Goal: Task Accomplishment & Management: Manage account settings

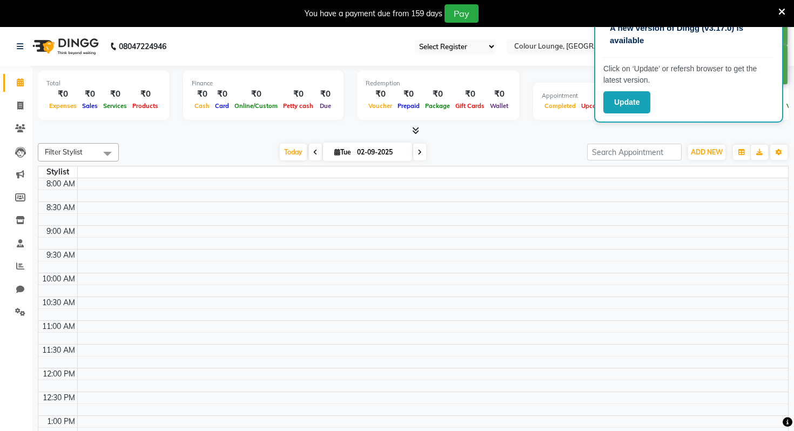
select select "83"
select select "en"
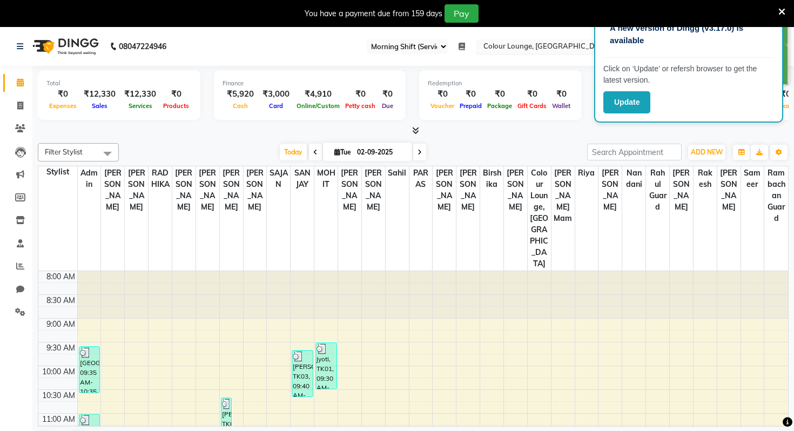
click at [499, 46] on input "text" at bounding box center [559, 47] width 157 height 11
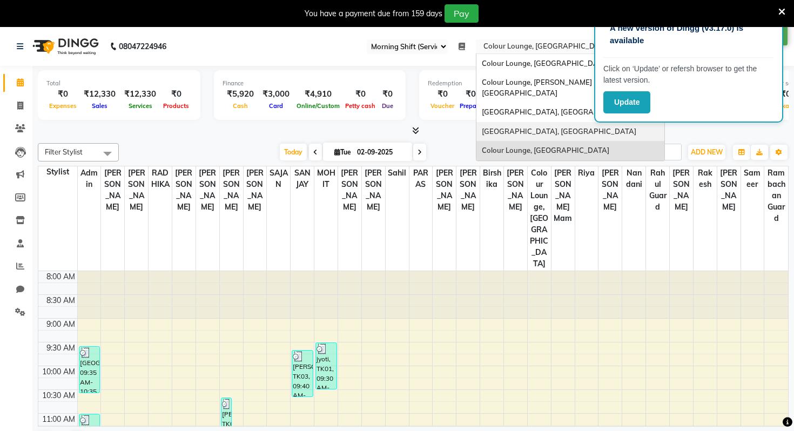
click at [534, 126] on div "[GEOGRAPHIC_DATA], [GEOGRAPHIC_DATA]" at bounding box center [570, 131] width 188 height 19
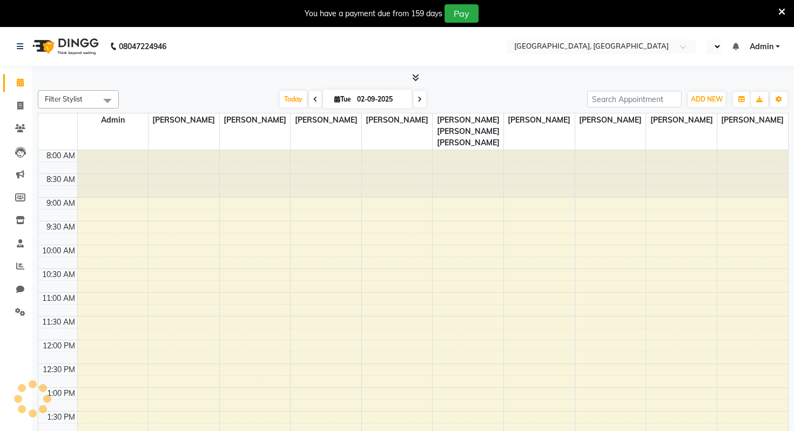
select select "en"
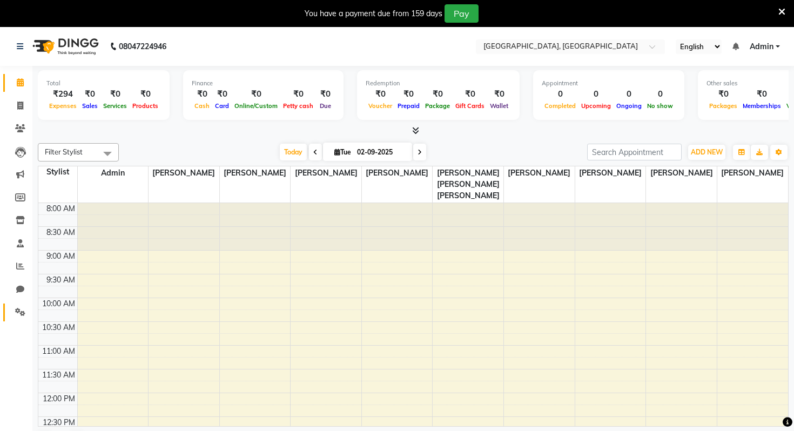
click at [14, 317] on span at bounding box center [20, 312] width 19 height 12
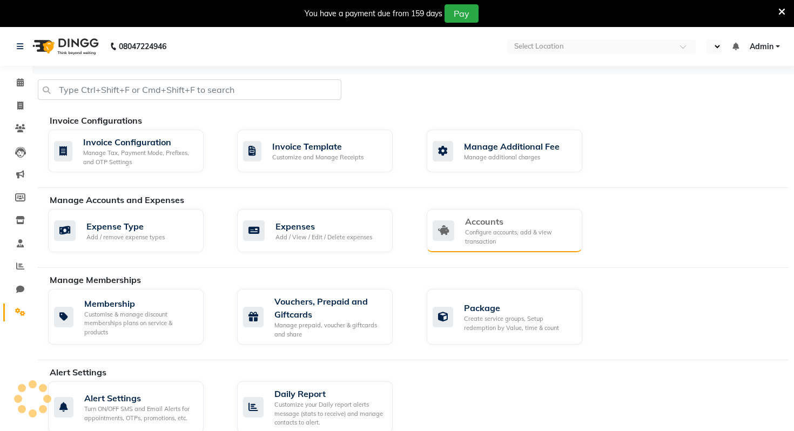
select select "en"
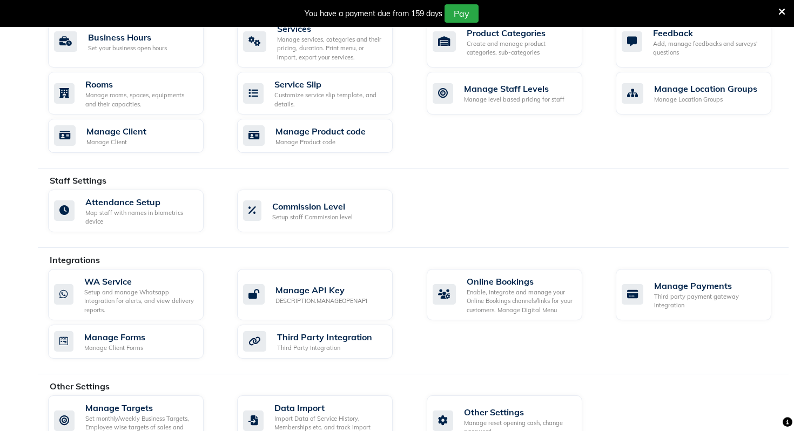
scroll to position [451, 0]
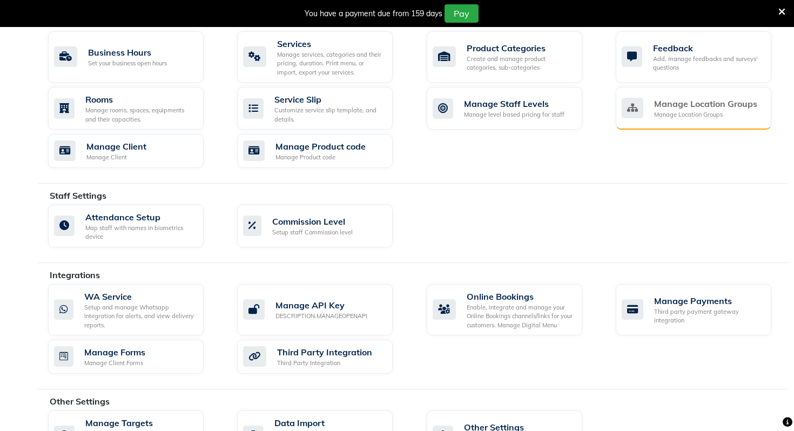
click at [655, 97] on div "Manage Location Groups" at bounding box center [705, 103] width 103 height 13
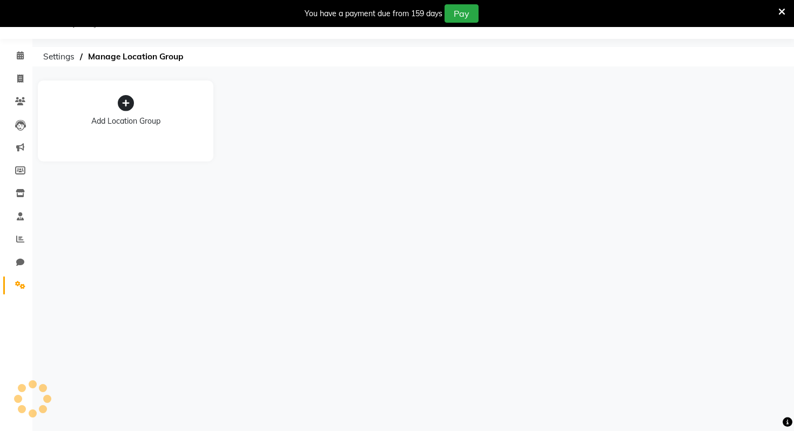
scroll to position [27, 0]
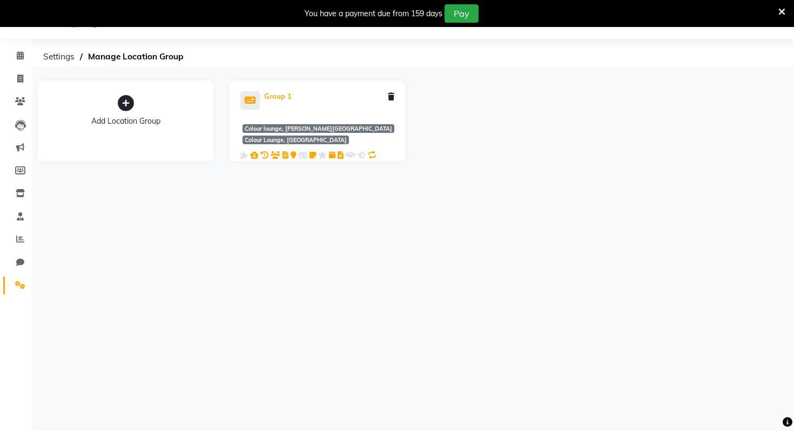
click at [283, 95] on div "Group 1" at bounding box center [278, 96] width 28 height 11
select select "3440"
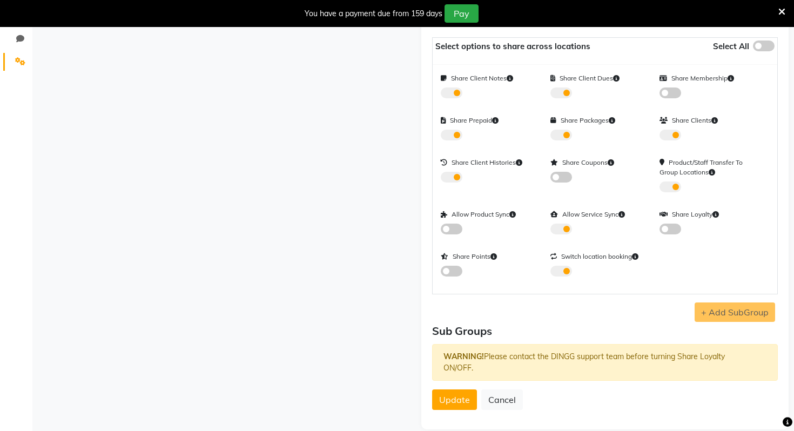
scroll to position [0, 0]
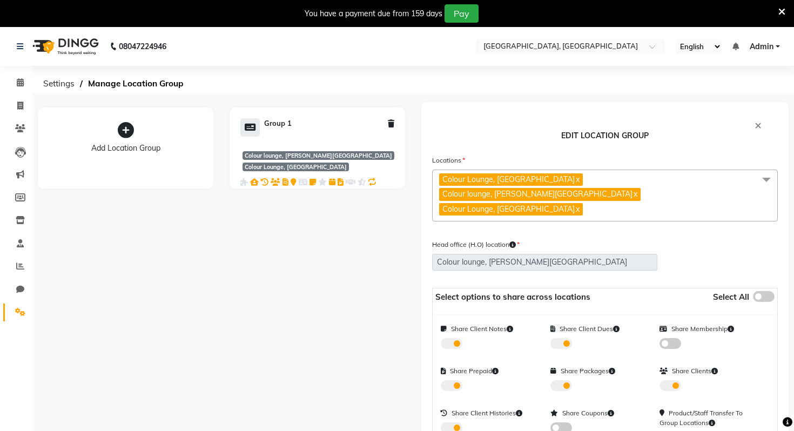
click at [132, 132] on icon at bounding box center [126, 130] width 16 height 16
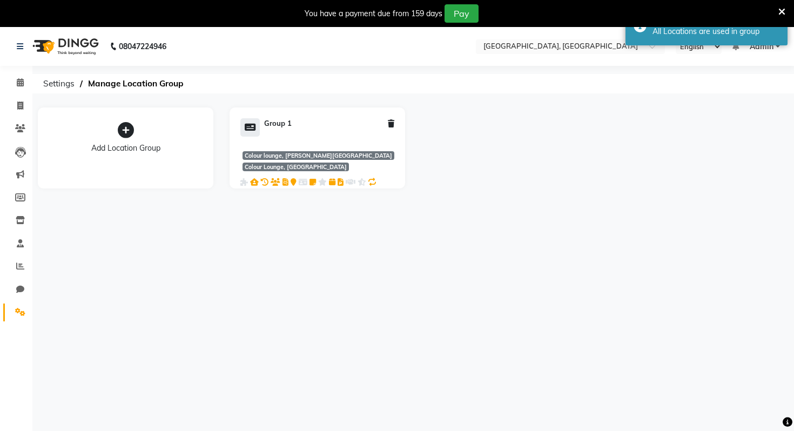
click at [782, 8] on icon at bounding box center [781, 12] width 7 height 10
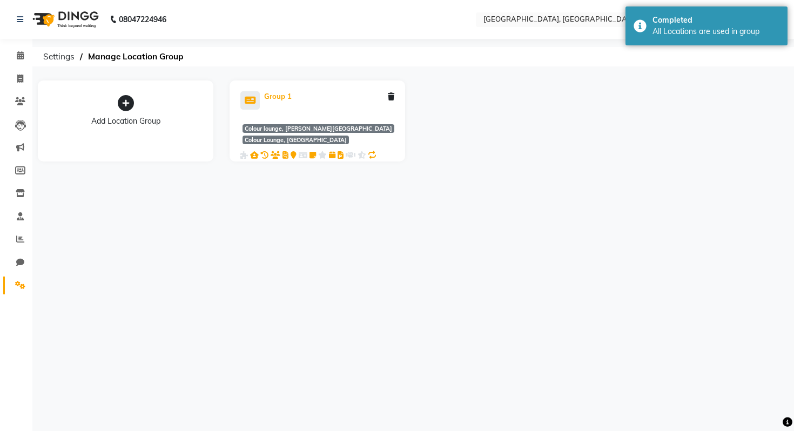
click at [259, 92] on icon at bounding box center [249, 100] width 19 height 18
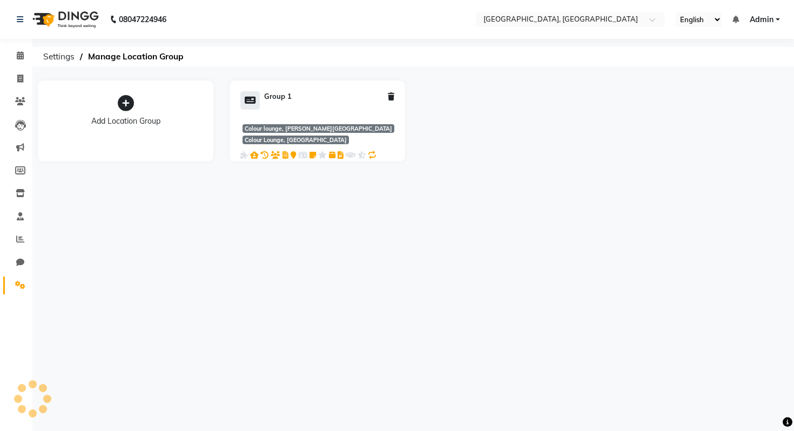
select select "3440"
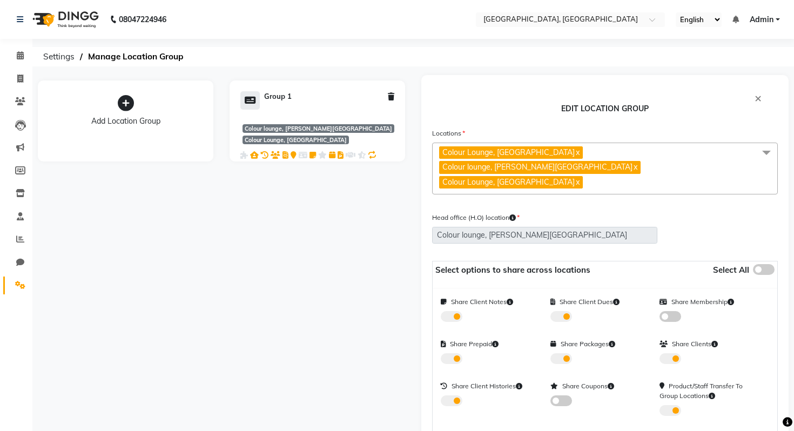
click at [607, 165] on span "Colour Lounge, [GEOGRAPHIC_DATA] x Colour lounge, [PERSON_NAME][GEOGRAPHIC_DATA…" at bounding box center [605, 169] width 346 height 52
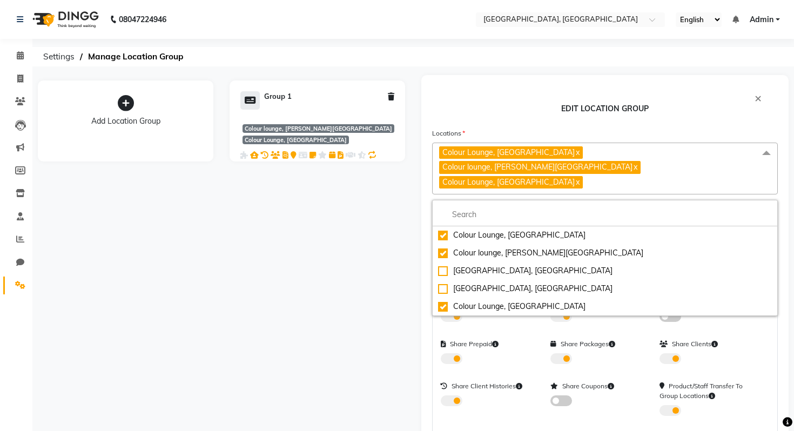
click at [293, 255] on div "Add Location Group Group 1 Colour lounge, [PERSON_NAME][GEOGRAPHIC_DATA] + 1" at bounding box center [221, 364] width 383 height 578
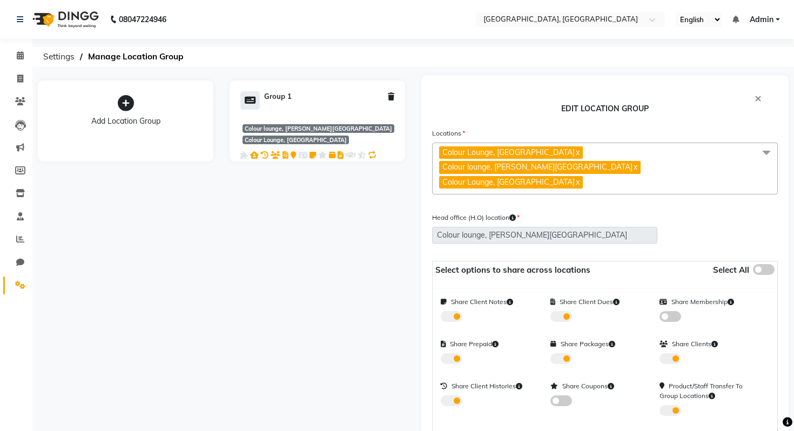
click at [333, 215] on div "Add Location Group Group 1 Colour lounge, [PERSON_NAME][GEOGRAPHIC_DATA] + 1" at bounding box center [221, 364] width 383 height 578
click at [133, 103] on icon at bounding box center [126, 103] width 16 height 16
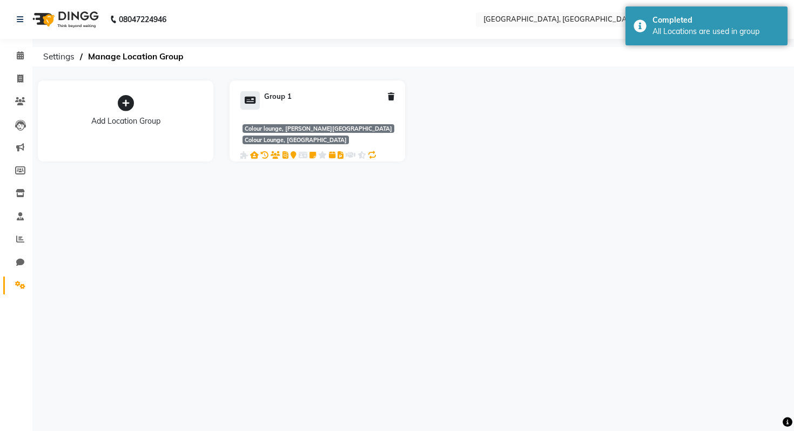
click at [306, 105] on div "Group 1" at bounding box center [317, 100] width 154 height 18
click at [299, 127] on span "Colour lounge, Lawrence Road" at bounding box center [319, 128] width 152 height 9
click at [278, 103] on div "Group 1" at bounding box center [278, 100] width 28 height 18
select select "3440"
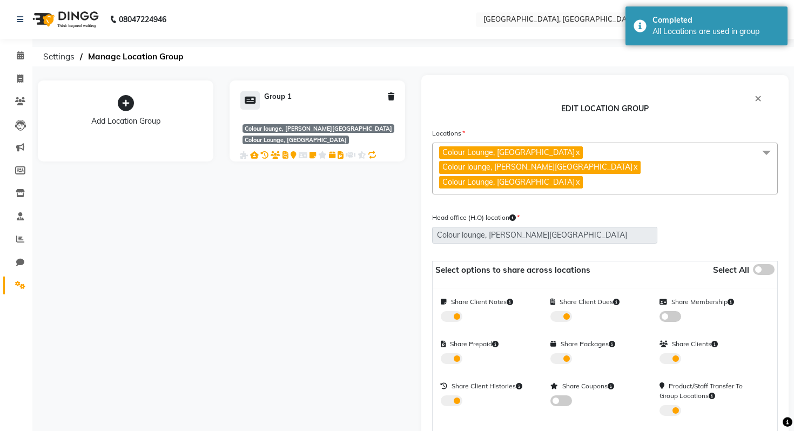
click at [558, 235] on div "Head office (H.O) location Select Head office (H.O) location Colour Lounge, Kab…" at bounding box center [544, 232] width 241 height 41
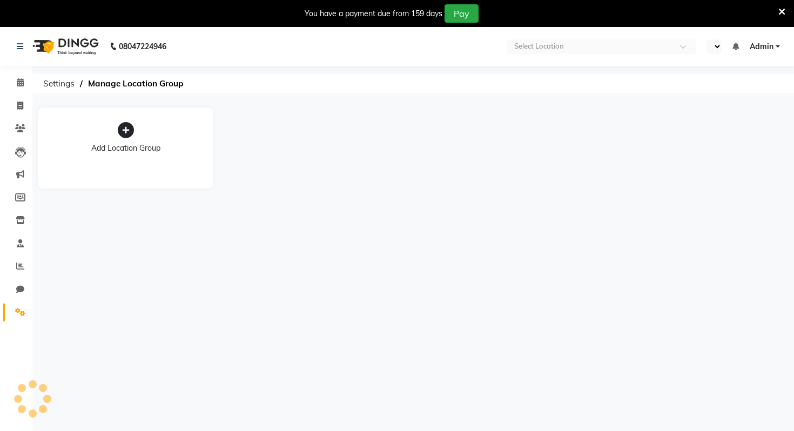
select select "en"
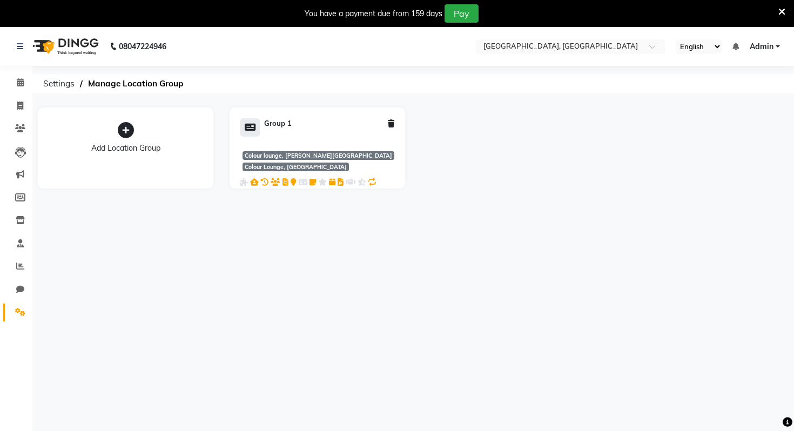
click at [147, 123] on div "Add Location Group" at bounding box center [126, 136] width 154 height 36
click at [119, 126] on icon at bounding box center [126, 130] width 16 height 16
click at [782, 11] on icon at bounding box center [781, 12] width 7 height 10
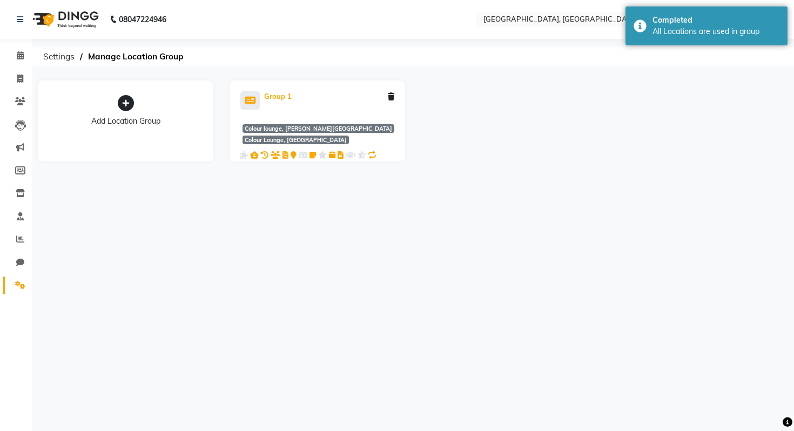
click at [285, 97] on div "Group 1" at bounding box center [278, 96] width 28 height 11
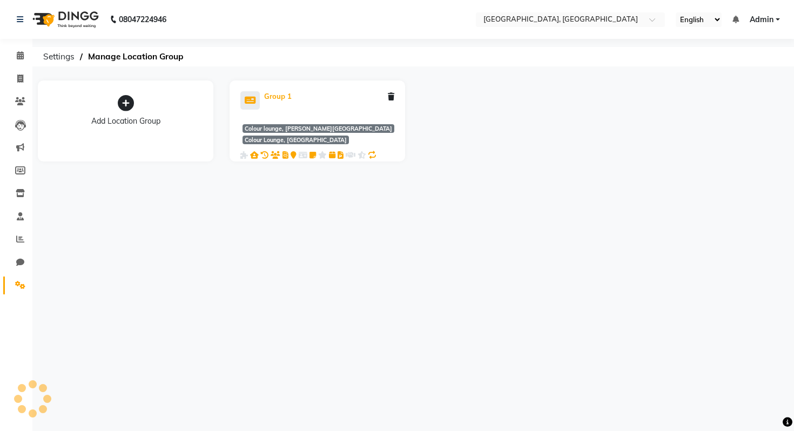
select select "3440"
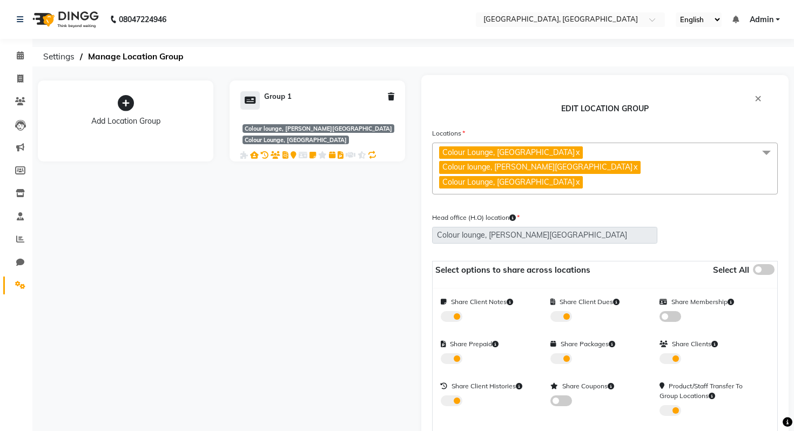
click at [661, 163] on span "Colour Lounge, Kabir Park x Colour lounge, Lawrence Road x Colour Lounge, Ranji…" at bounding box center [605, 169] width 346 height 52
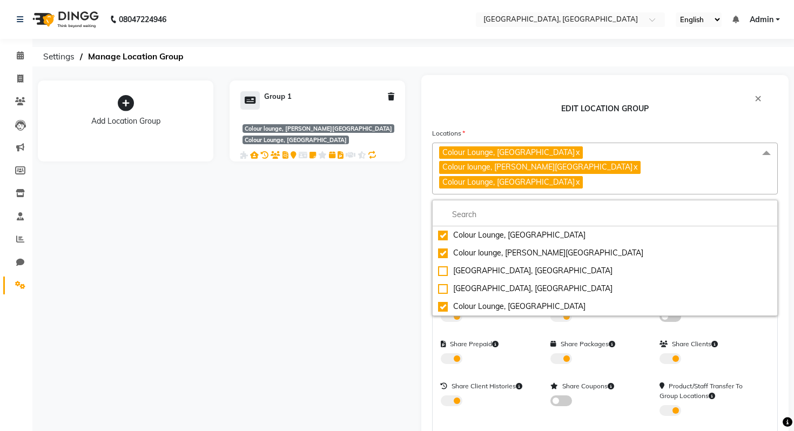
click at [393, 302] on div "Add Location Group Group 1 Colour lounge, Lawrence Road Colour Lounge, Ranjit A…" at bounding box center [221, 364] width 383 height 578
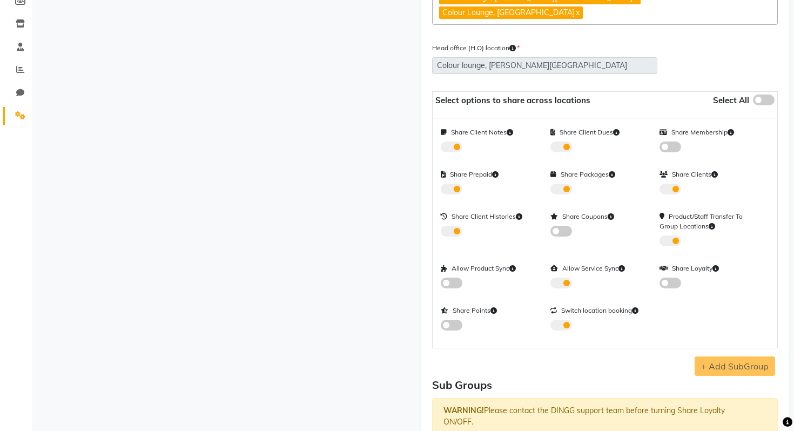
scroll to position [224, 0]
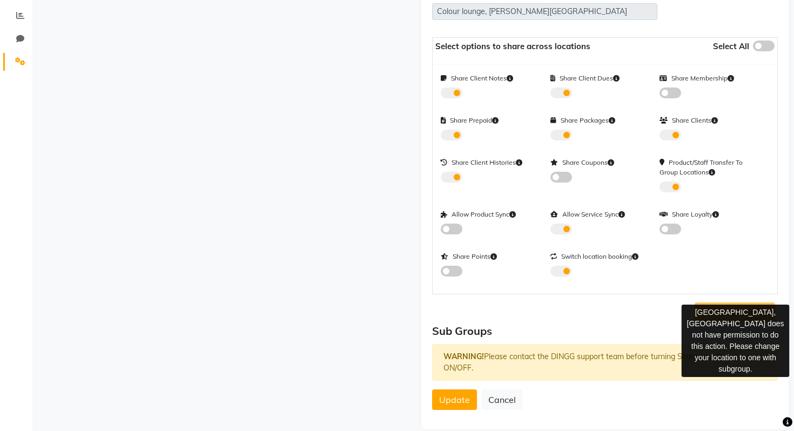
click at [742, 307] on span "+ Add SubGroup" at bounding box center [735, 312] width 80 height 10
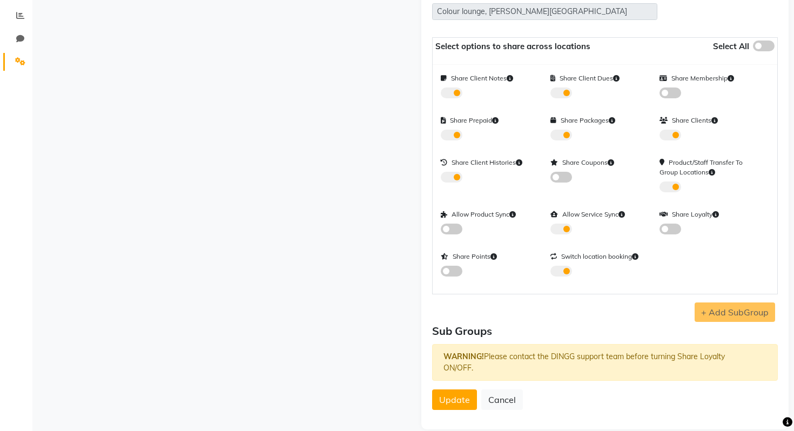
scroll to position [0, 0]
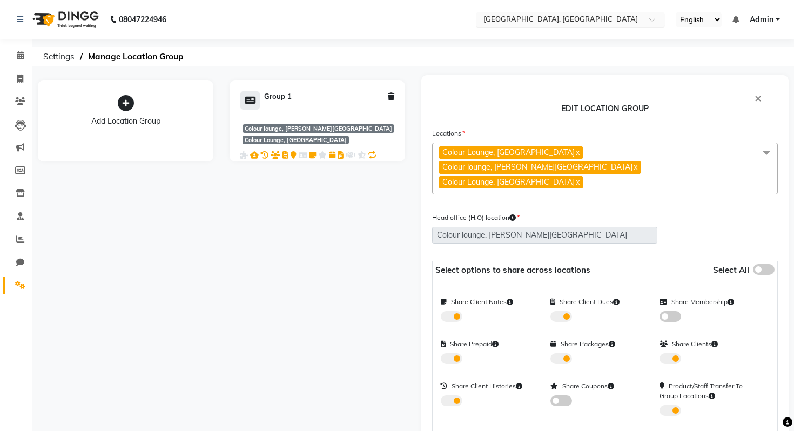
click at [515, 14] on div "× Colour Lounge Academy, Kabir Park" at bounding box center [560, 19] width 154 height 11
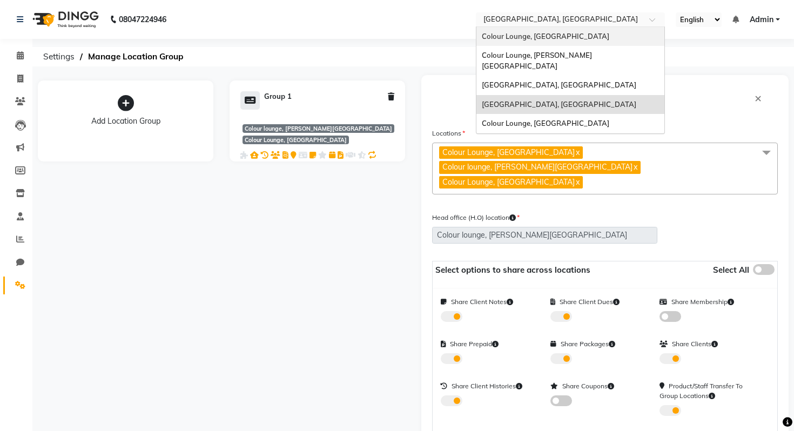
click at [556, 37] on span "Colour Lounge, Kabir Park" at bounding box center [545, 36] width 127 height 9
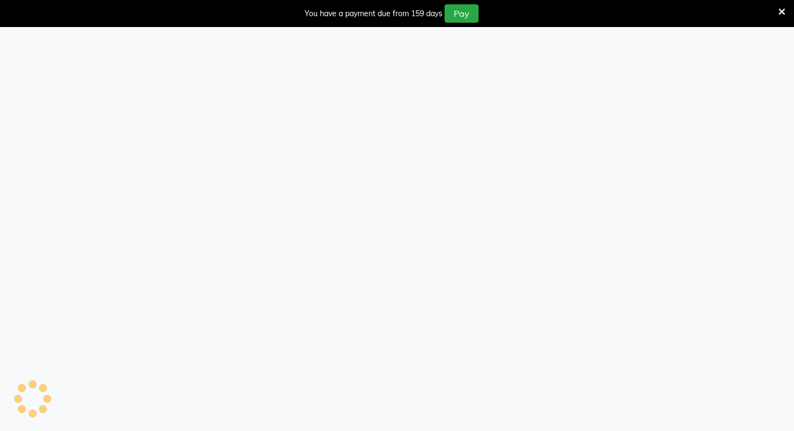
select select "83"
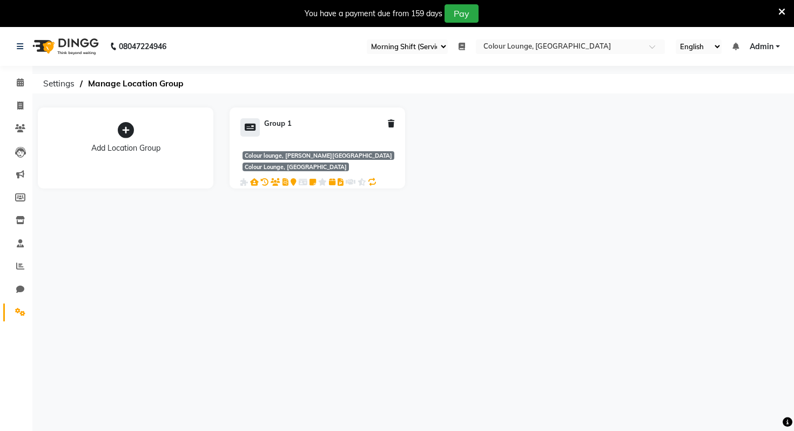
click at [111, 133] on div "Add Location Group" at bounding box center [126, 136] width 154 height 36
click at [126, 126] on icon at bounding box center [126, 130] width 16 height 16
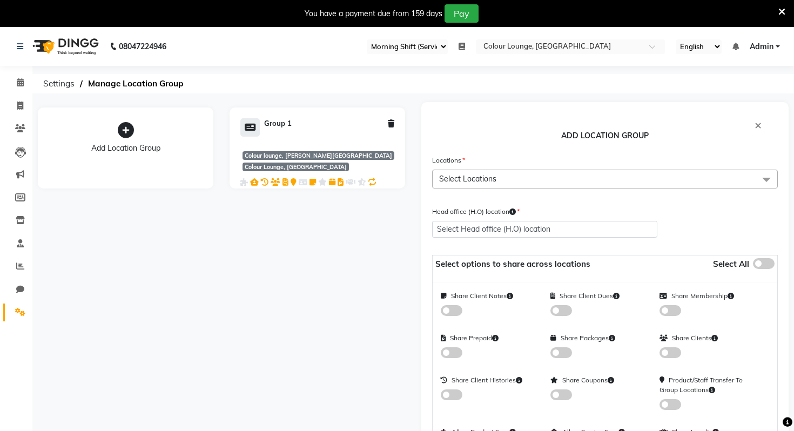
click at [499, 171] on span "Select Locations" at bounding box center [605, 179] width 346 height 19
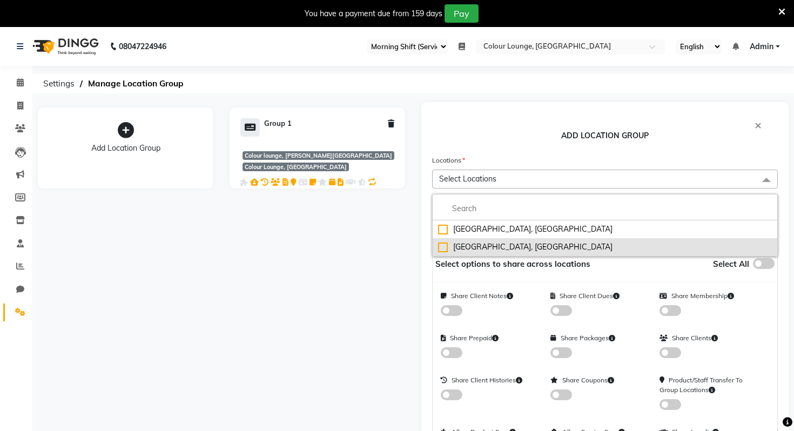
click at [499, 251] on div "[GEOGRAPHIC_DATA], [GEOGRAPHIC_DATA]" at bounding box center [605, 246] width 334 height 11
checkbox input "true"
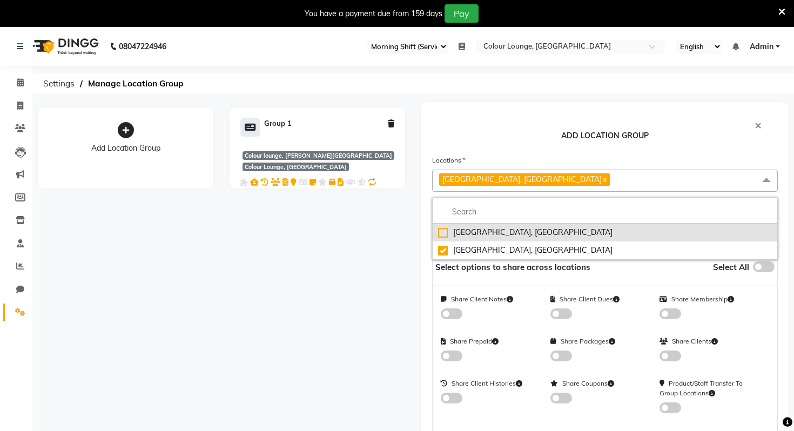
click at [506, 233] on div "[GEOGRAPHIC_DATA], [GEOGRAPHIC_DATA]" at bounding box center [605, 232] width 334 height 11
checkbox input "true"
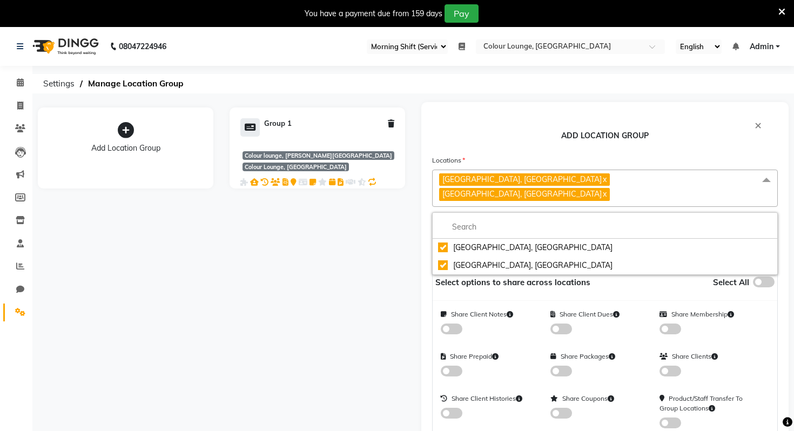
click at [513, 144] on p "ADD LOCATION GROUP" at bounding box center [605, 138] width 346 height 16
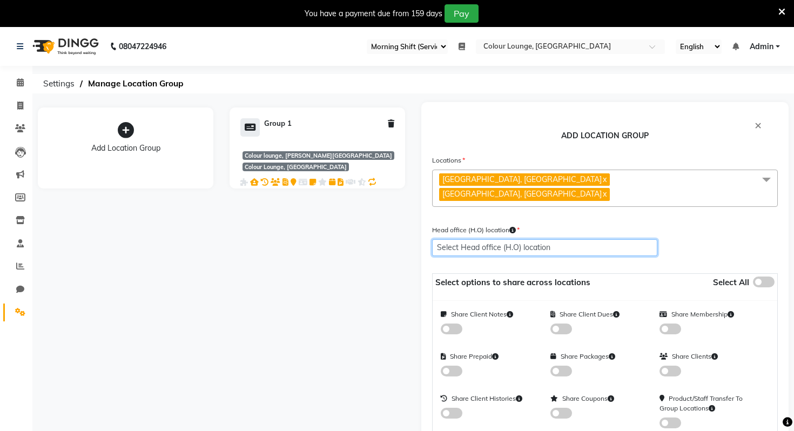
click at [526, 239] on select "Select Head office (H.O) location Colour [GEOGRAPHIC_DATA], [GEOGRAPHIC_DATA], …" at bounding box center [544, 247] width 225 height 17
select select "3457"
click at [432, 239] on select "Select Head office (H.O) location Colour [GEOGRAPHIC_DATA], [GEOGRAPHIC_DATA], …" at bounding box center [544, 247] width 225 height 17
click at [692, 224] on div "Head office (H.O) location Select Head office (H.O) location [GEOGRAPHIC_DATA],…" at bounding box center [605, 248] width 362 height 49
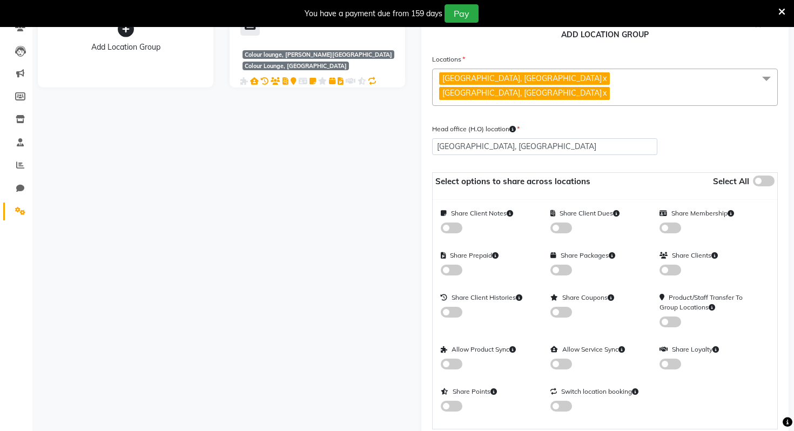
scroll to position [107, 0]
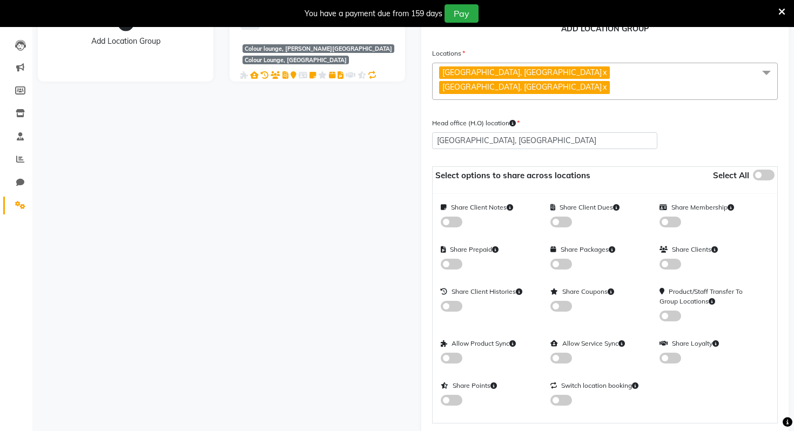
click at [670, 311] on span at bounding box center [670, 316] width 22 height 11
click at [667, 310] on input "checkbox" at bounding box center [663, 314] width 8 height 8
checkbox input "true"
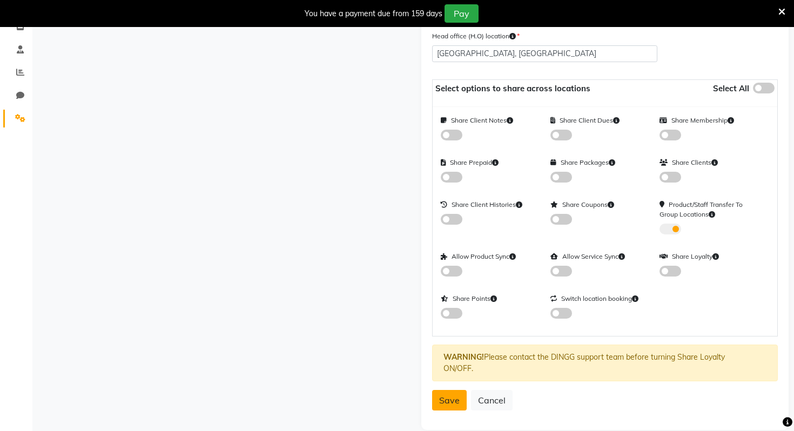
click at [445, 395] on span "Save" at bounding box center [449, 400] width 21 height 11
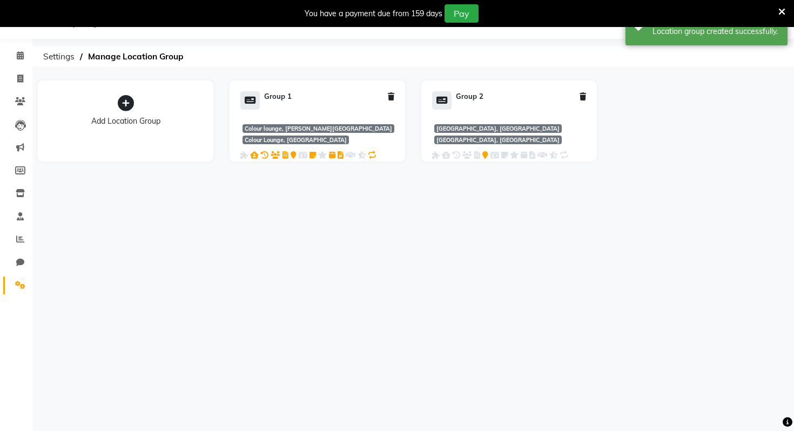
scroll to position [0, 0]
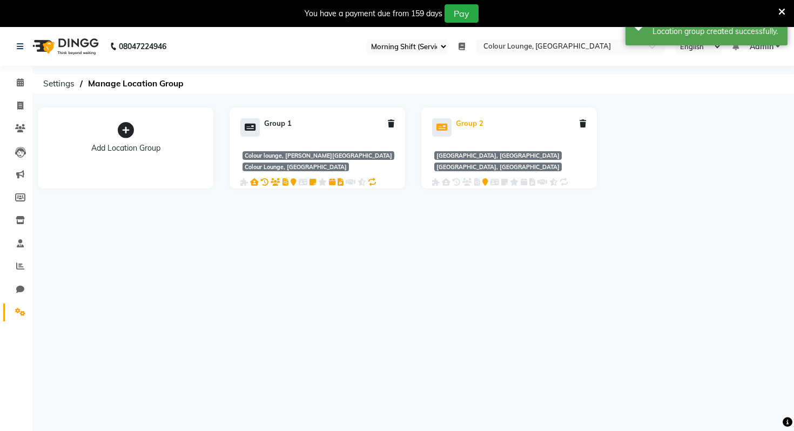
click at [468, 125] on div "Group 2" at bounding box center [470, 123] width 28 height 11
select select "3457"
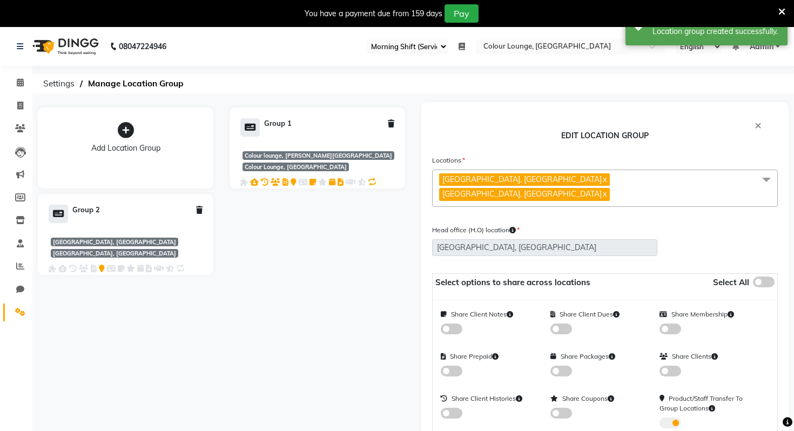
click at [616, 136] on p "EDIT LOCATION GROUP" at bounding box center [605, 138] width 346 height 16
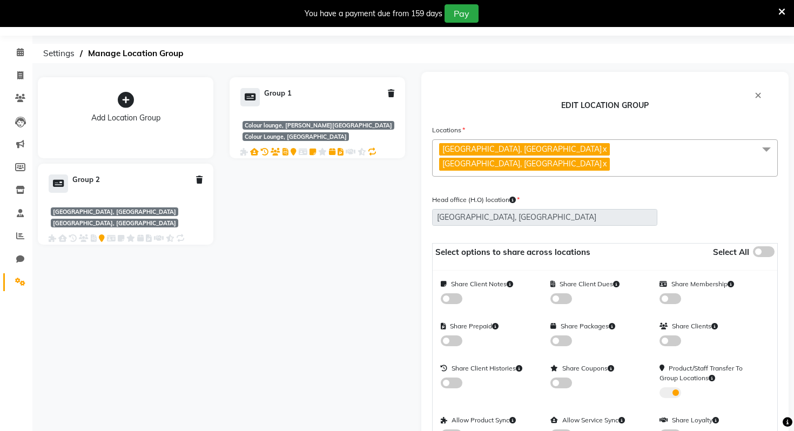
scroll to position [25, 0]
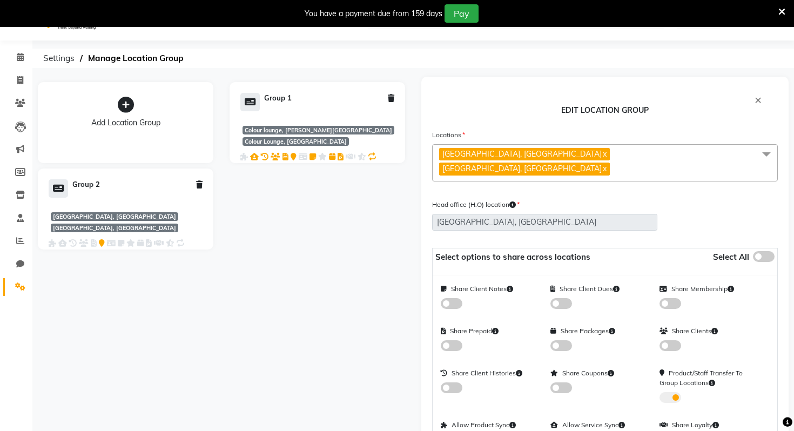
click at [764, 99] on div "× EDIT LOCATION GROUP Locations Colour Lounge academy, [GEOGRAPHIC_DATA] x Colo…" at bounding box center [604, 358] width 367 height 563
click at [755, 99] on span "×" at bounding box center [758, 99] width 7 height 15
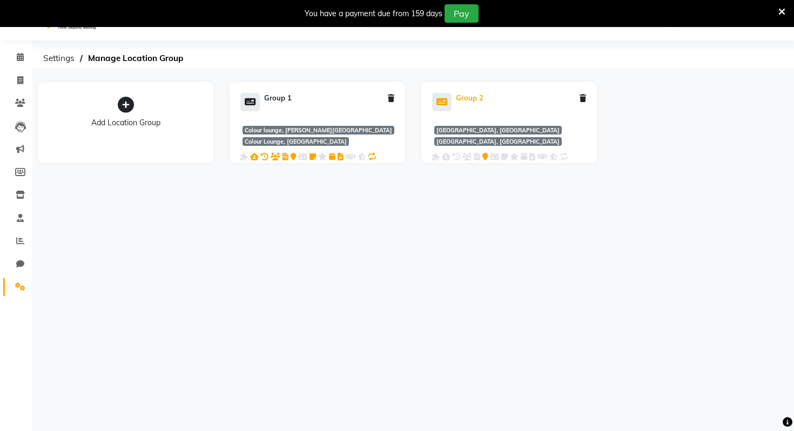
click at [458, 102] on div "Group 2" at bounding box center [470, 98] width 28 height 11
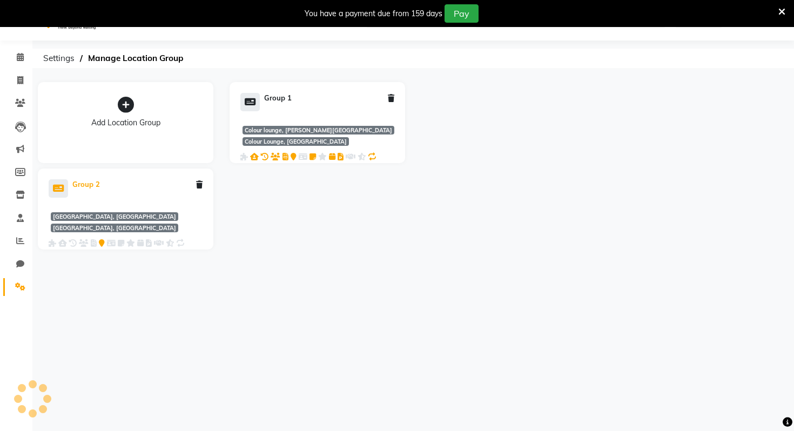
select select "3457"
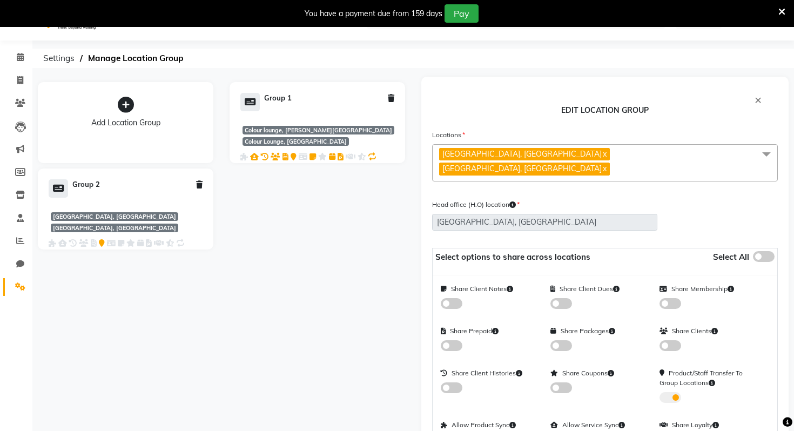
click at [610, 163] on span "[GEOGRAPHIC_DATA], [GEOGRAPHIC_DATA] x" at bounding box center [524, 169] width 171 height 12
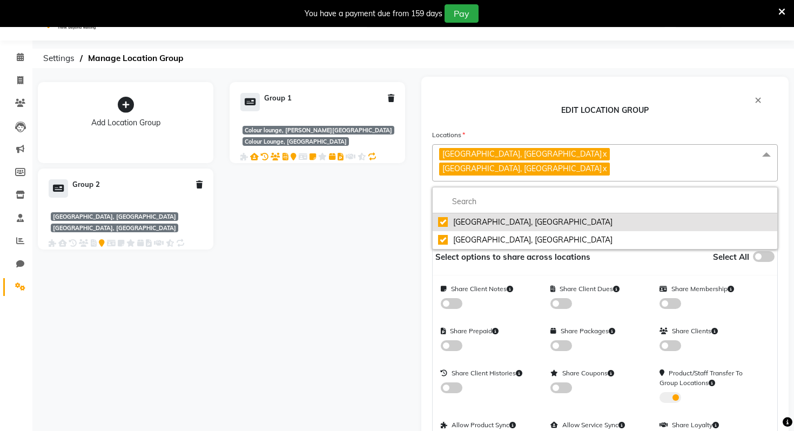
click at [465, 217] on div "[GEOGRAPHIC_DATA], [GEOGRAPHIC_DATA]" at bounding box center [605, 222] width 334 height 11
checkbox input "false"
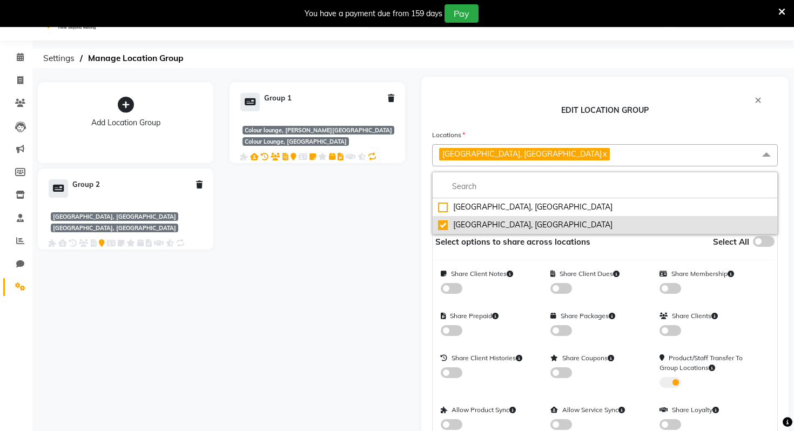
click at [460, 225] on div "[GEOGRAPHIC_DATA], [GEOGRAPHIC_DATA]" at bounding box center [605, 224] width 334 height 11
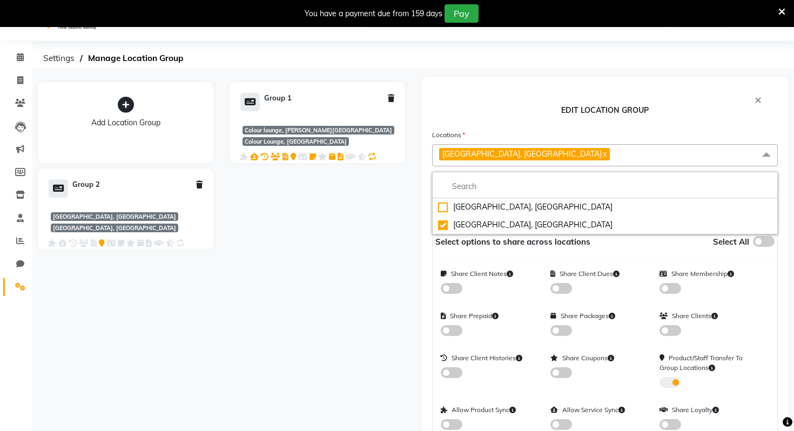
click at [358, 247] on div "Add Location Group Group 1 Colour lounge, [PERSON_NAME][GEOGRAPHIC_DATA] + 1 Gr…" at bounding box center [221, 163] width 383 height 173
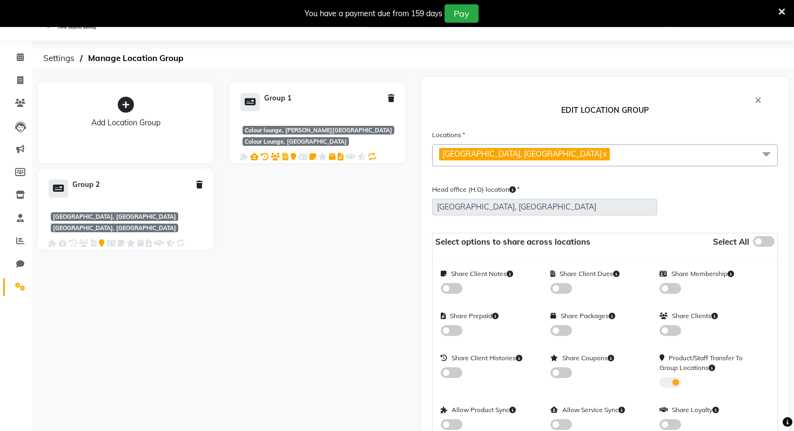
click at [198, 185] on icon at bounding box center [199, 185] width 6 height 8
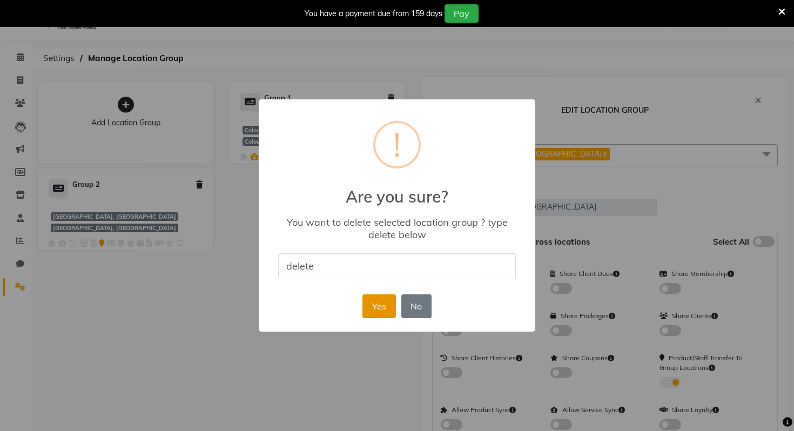
type input "delete"
click at [374, 306] on button "Yes" at bounding box center [378, 306] width 33 height 24
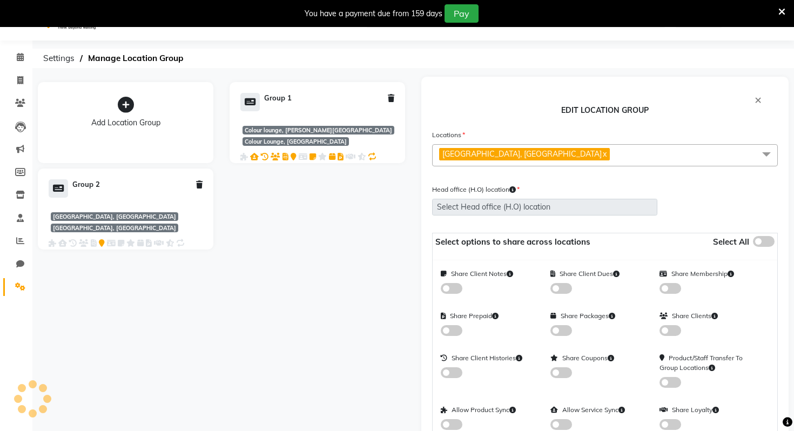
scroll to position [0, 0]
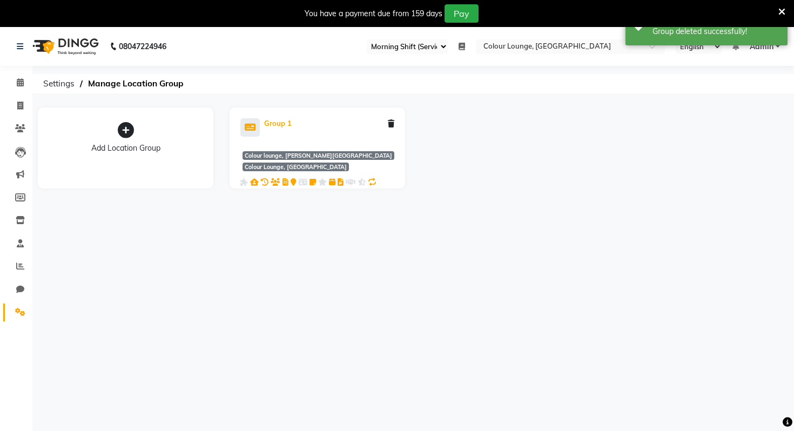
click at [281, 124] on div "Group 1" at bounding box center [278, 123] width 28 height 11
select select "3440"
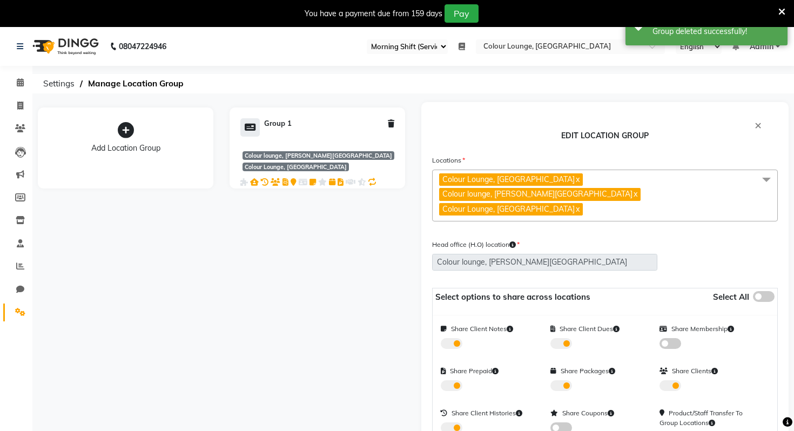
click at [625, 205] on span "Colour Lounge, [GEOGRAPHIC_DATA] x Colour lounge, [PERSON_NAME][GEOGRAPHIC_DATA…" at bounding box center [605, 196] width 346 height 52
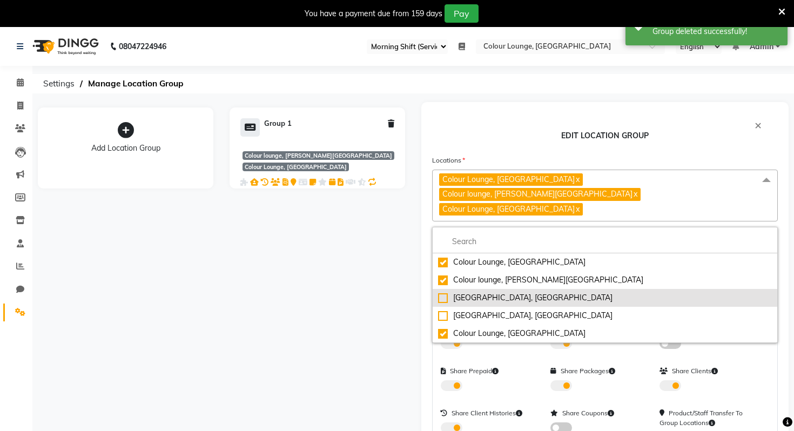
click at [477, 292] on div "[GEOGRAPHIC_DATA], [GEOGRAPHIC_DATA]" at bounding box center [605, 297] width 334 height 11
checkbox input "true"
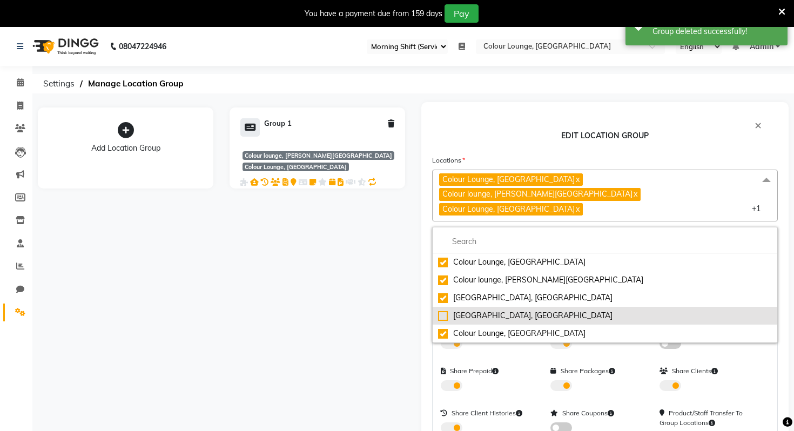
click at [474, 310] on div "[GEOGRAPHIC_DATA], [GEOGRAPHIC_DATA]" at bounding box center [605, 315] width 334 height 11
checkbox input "true"
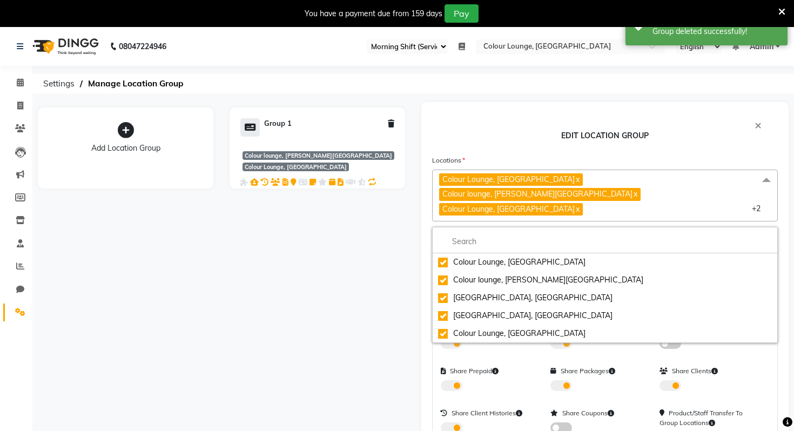
click at [313, 320] on div "Add Location Group Group 1 Colour lounge, [PERSON_NAME][GEOGRAPHIC_DATA] + 1" at bounding box center [221, 391] width 383 height 579
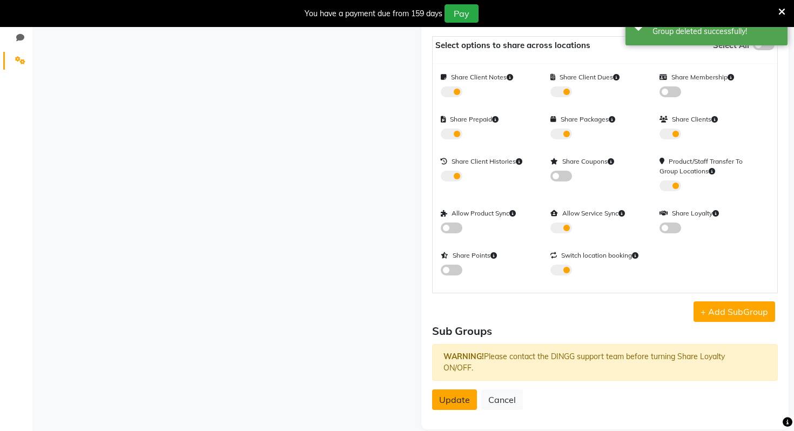
click at [465, 394] on span "Update" at bounding box center [454, 399] width 31 height 11
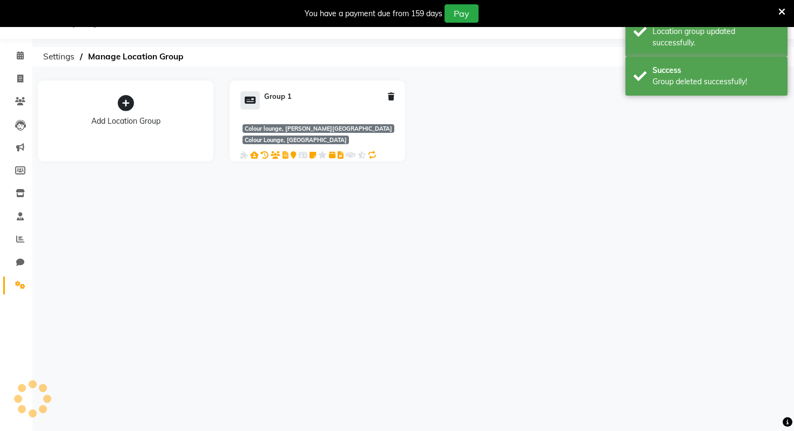
scroll to position [27, 0]
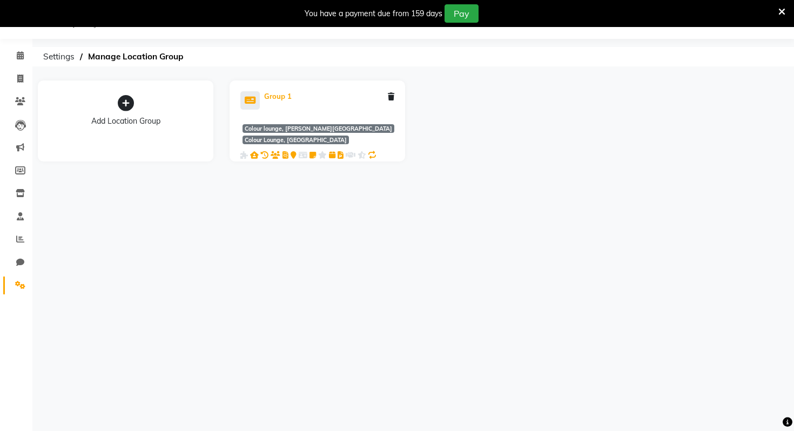
click at [267, 99] on div "Group 1" at bounding box center [278, 96] width 28 height 11
select select "3440"
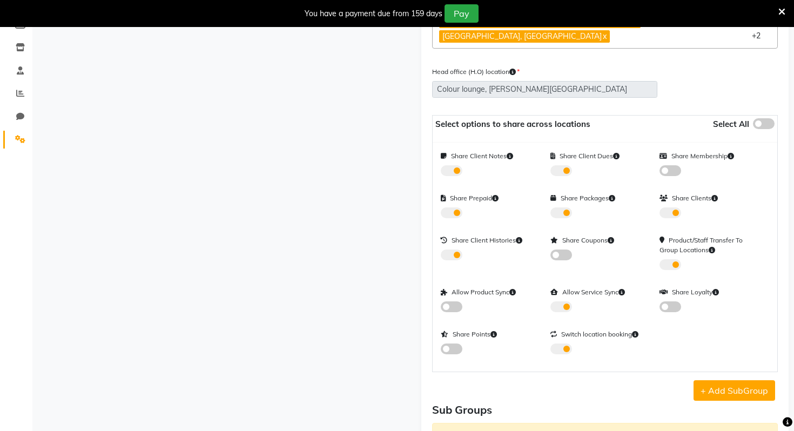
scroll to position [103, 0]
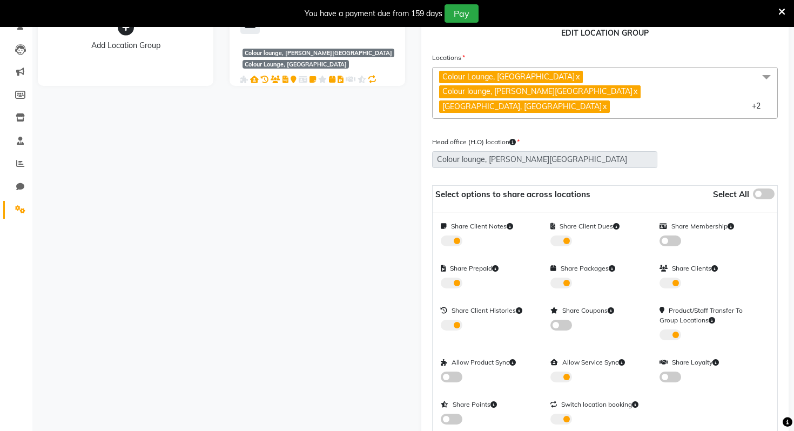
click at [642, 86] on span "Colour Lounge, [GEOGRAPHIC_DATA] x Colour lounge, [PERSON_NAME][GEOGRAPHIC_DATA…" at bounding box center [605, 93] width 346 height 52
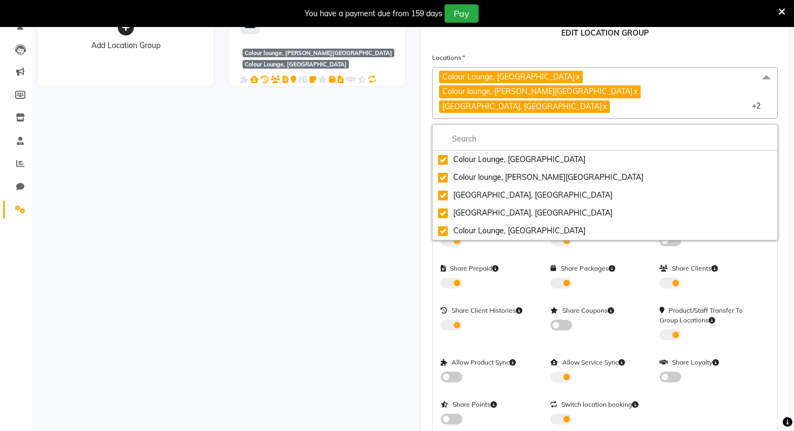
click at [642, 86] on span "Colour Lounge, [GEOGRAPHIC_DATA] x Colour lounge, [PERSON_NAME][GEOGRAPHIC_DATA…" at bounding box center [605, 93] width 346 height 52
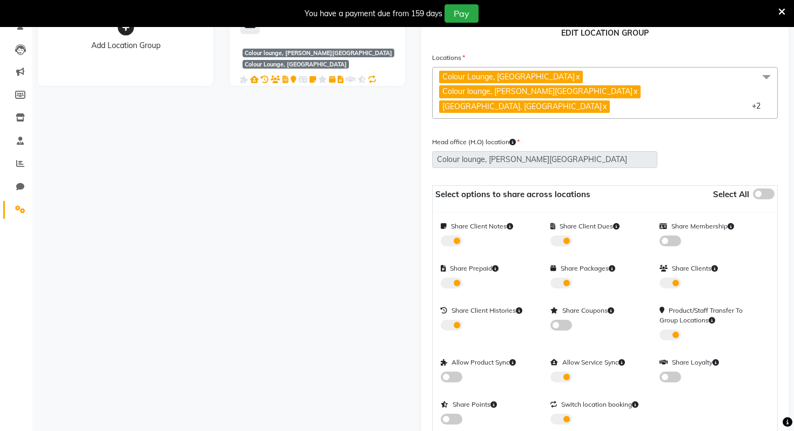
scroll to position [252, 0]
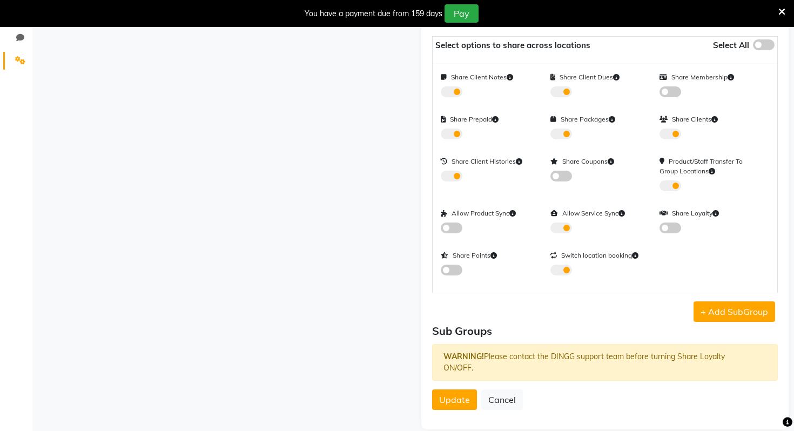
click at [675, 164] on div "Product/Staff Transfer To Group Locations" at bounding box center [705, 174] width 93 height 35
click at [675, 180] on span at bounding box center [670, 185] width 22 height 11
click at [667, 180] on input "checkbox" at bounding box center [663, 184] width 8 height 8
click at [675, 180] on span at bounding box center [670, 185] width 22 height 11
click at [667, 180] on input "checkbox" at bounding box center [663, 184] width 8 height 8
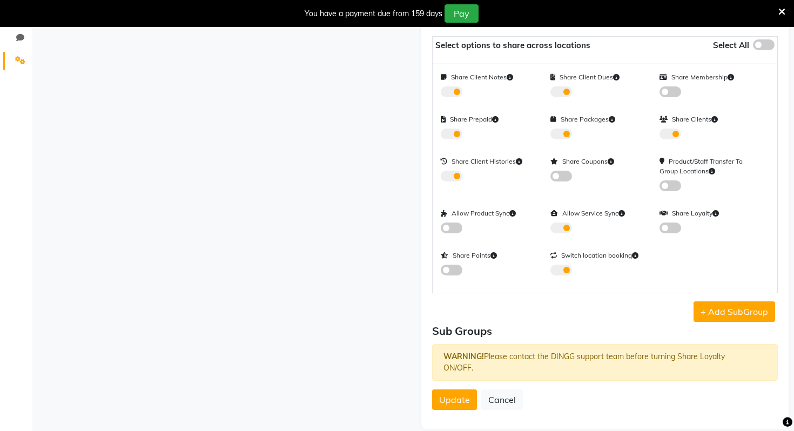
checkbox input "true"
click at [454, 394] on span "Update" at bounding box center [454, 399] width 31 height 11
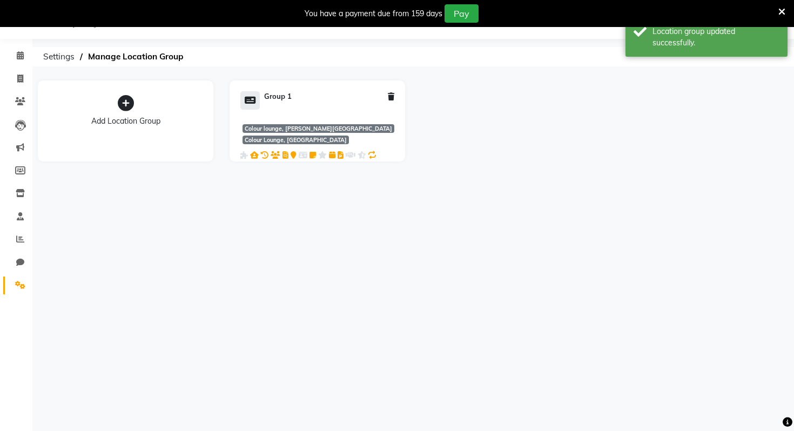
scroll to position [0, 0]
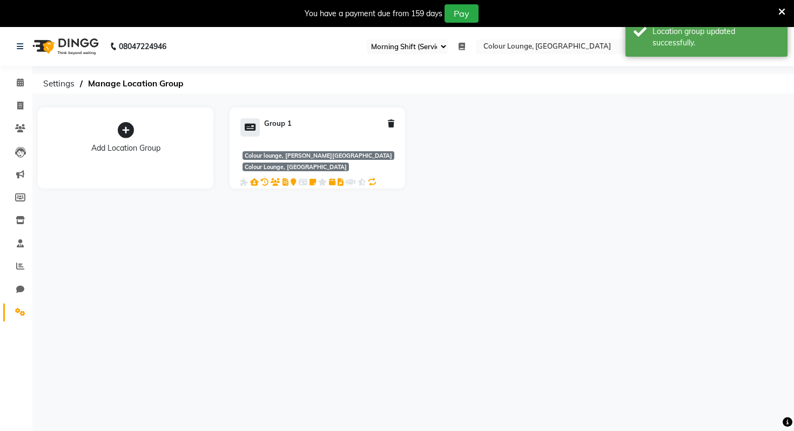
click at [535, 37] on nav "08047224946 Select Register Morning Shift (Service) Evening Shift (Service) Dai…" at bounding box center [397, 46] width 794 height 39
click at [538, 47] on input "text" at bounding box center [559, 47] width 157 height 11
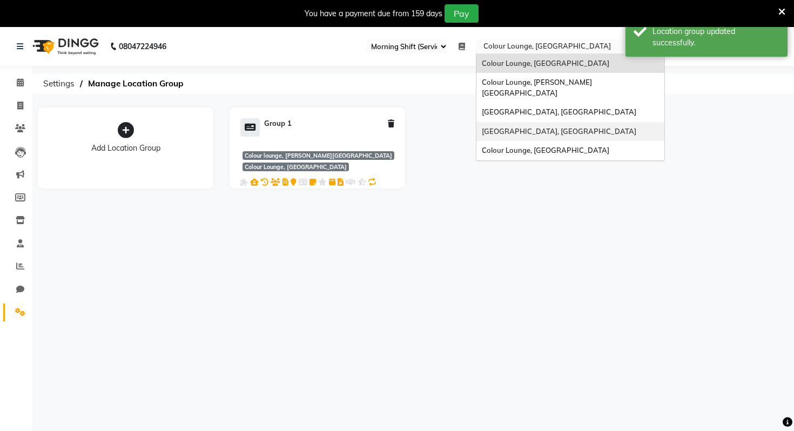
click at [571, 127] on span "[GEOGRAPHIC_DATA], [GEOGRAPHIC_DATA]" at bounding box center [559, 131] width 154 height 9
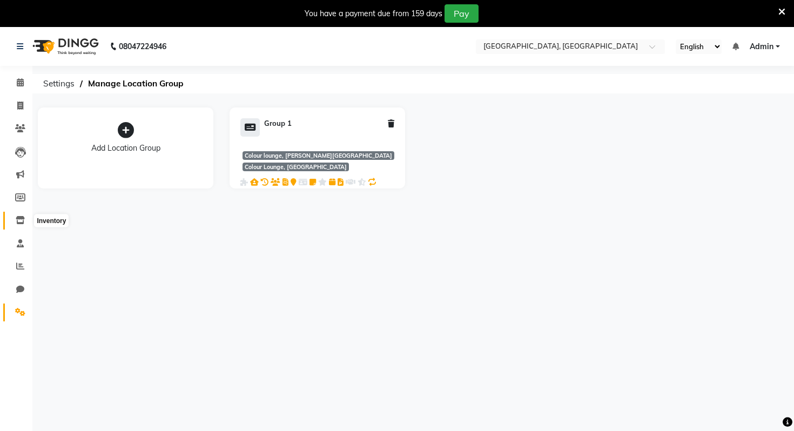
click at [14, 223] on span at bounding box center [20, 220] width 19 height 12
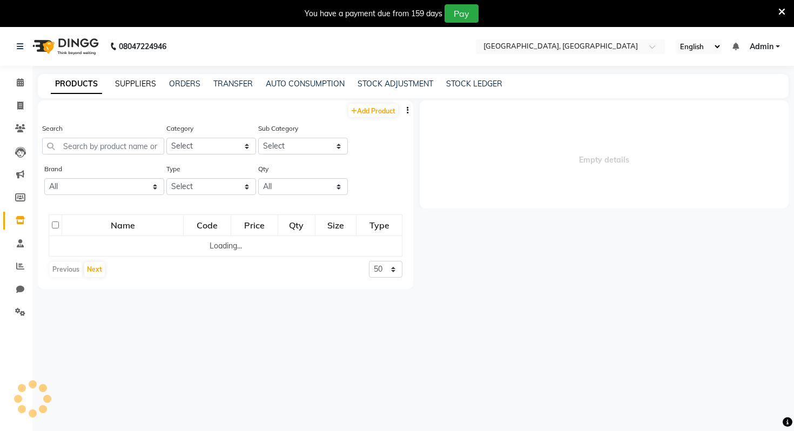
click at [129, 86] on link "SUPPLIERS" at bounding box center [135, 84] width 41 height 10
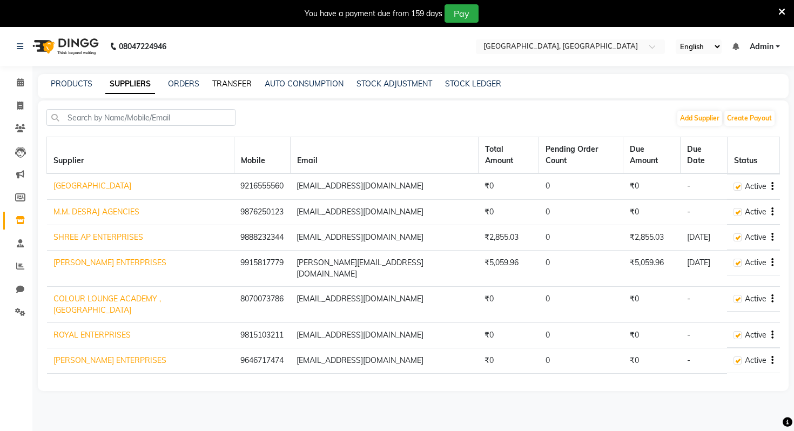
click at [213, 81] on link "TRANSFER" at bounding box center [231, 84] width 39 height 10
select select "sender"
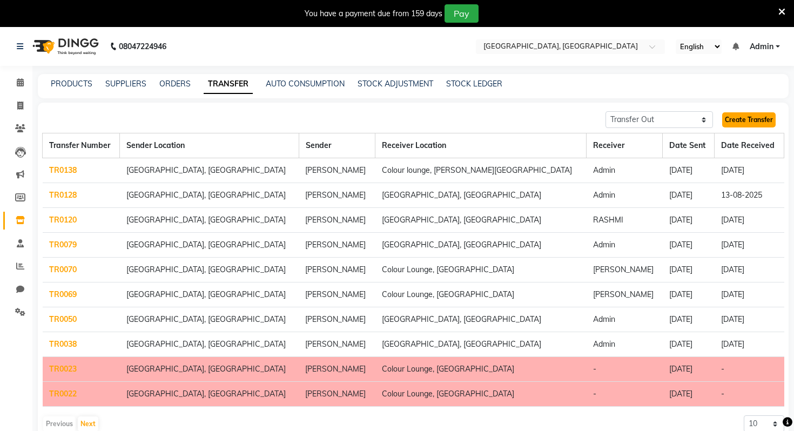
click at [773, 114] on link "Create Transfer" at bounding box center [748, 119] width 53 height 15
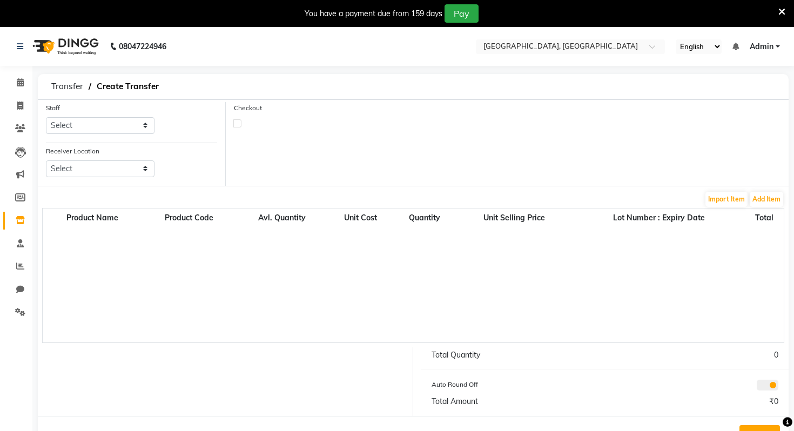
click at [97, 181] on div "Receiver Location Select Colour Lounge, Kabir Park Colour Lounge, Lawrence Road…" at bounding box center [100, 165] width 125 height 41
click at [97, 167] on select "Select Colour Lounge, Kabir Park Colour Lounge, Lawrence Road Colour Lounge Aca…" at bounding box center [100, 168] width 109 height 17
click at [4, 257] on li "Reports" at bounding box center [16, 266] width 32 height 23
click at [22, 243] on icon at bounding box center [20, 243] width 7 height 8
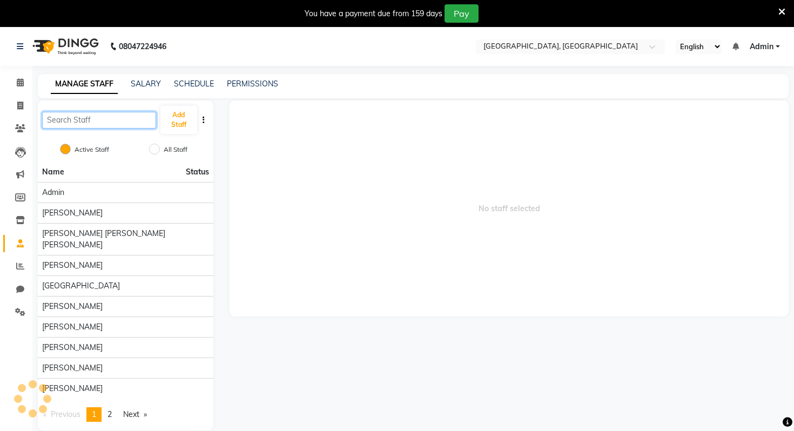
click at [107, 124] on input "text" at bounding box center [99, 120] width 114 height 17
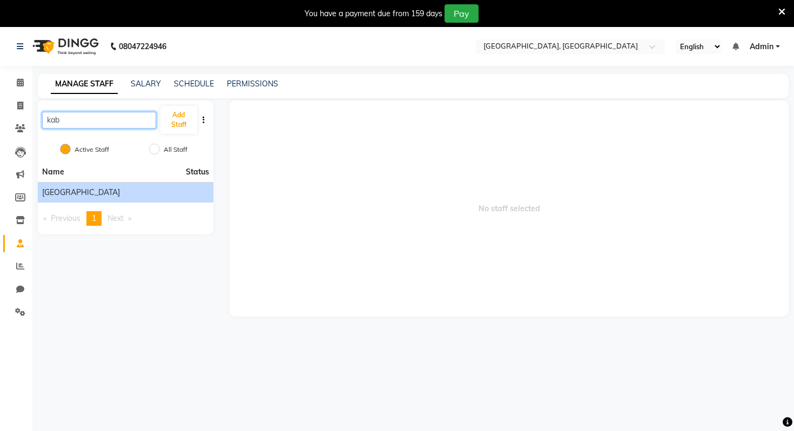
type input "kab"
click at [117, 187] on div "Kabir Park Institute" at bounding box center [125, 192] width 167 height 11
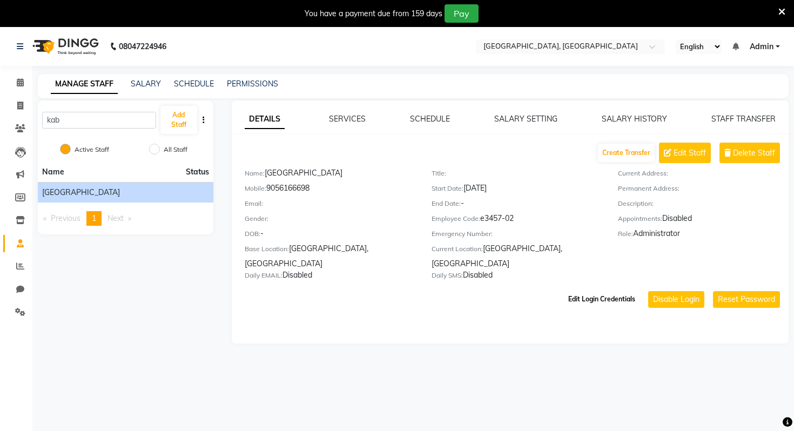
click at [589, 298] on button "Edit Login Credentials" at bounding box center [602, 299] width 76 height 18
select select "4370"
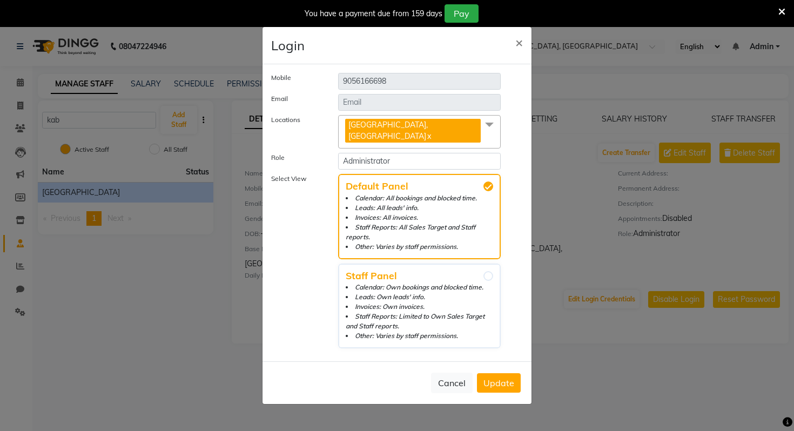
click at [492, 136] on span at bounding box center [490, 125] width 22 height 21
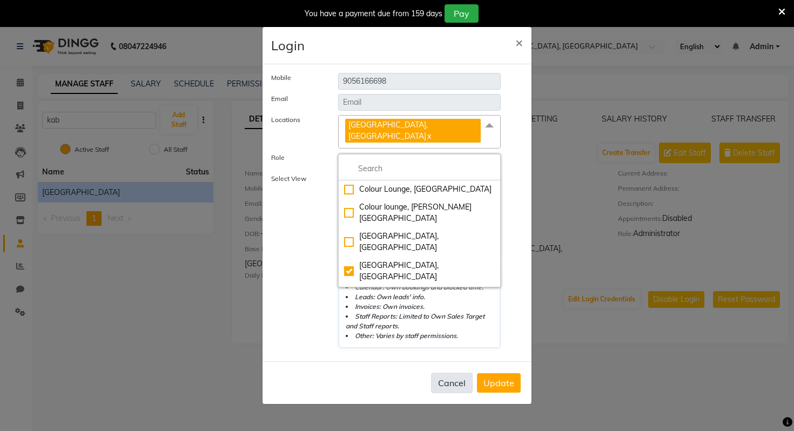
click at [460, 375] on button "Cancel" at bounding box center [452, 383] width 42 height 21
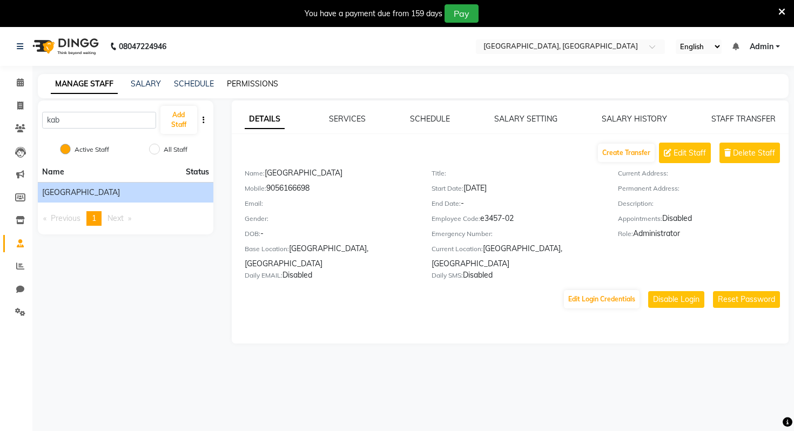
click at [261, 85] on link "PERMISSIONS" at bounding box center [252, 84] width 51 height 10
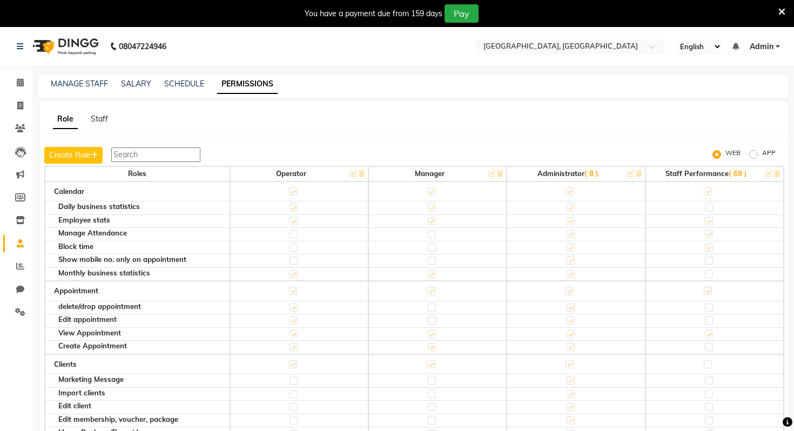
click at [594, 175] on span "( 8 )" at bounding box center [591, 173] width 14 height 9
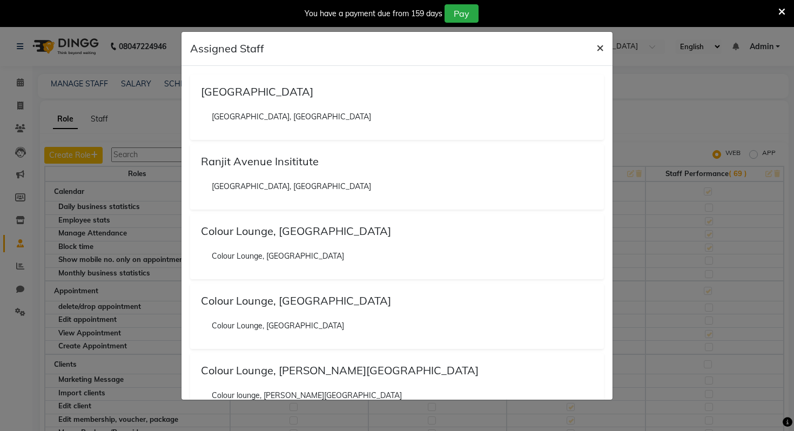
click at [600, 48] on span "×" at bounding box center [600, 47] width 8 height 16
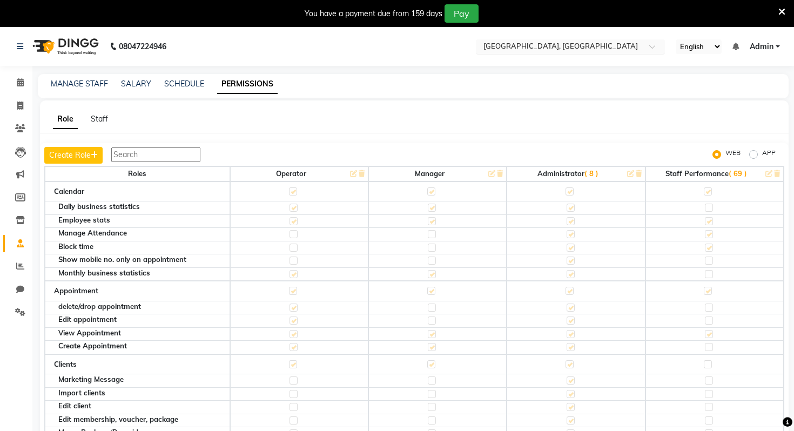
click at [531, 49] on input "text" at bounding box center [559, 47] width 157 height 11
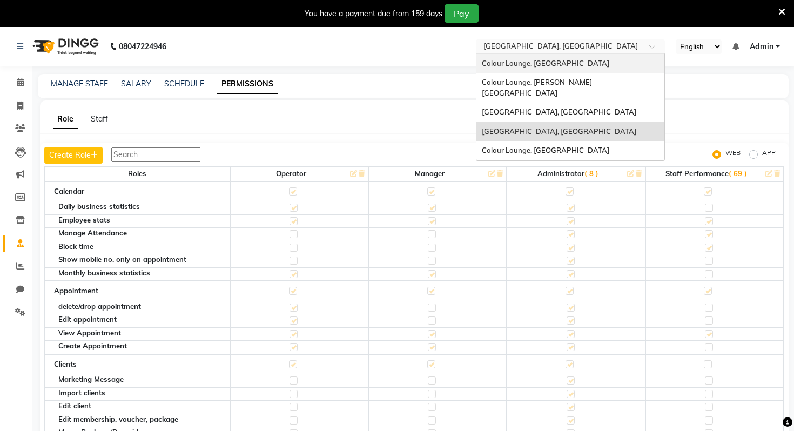
click at [422, 94] on div "MANAGE STAFF SALARY SCHEDULE PERMISSIONS" at bounding box center [413, 86] width 751 height 24
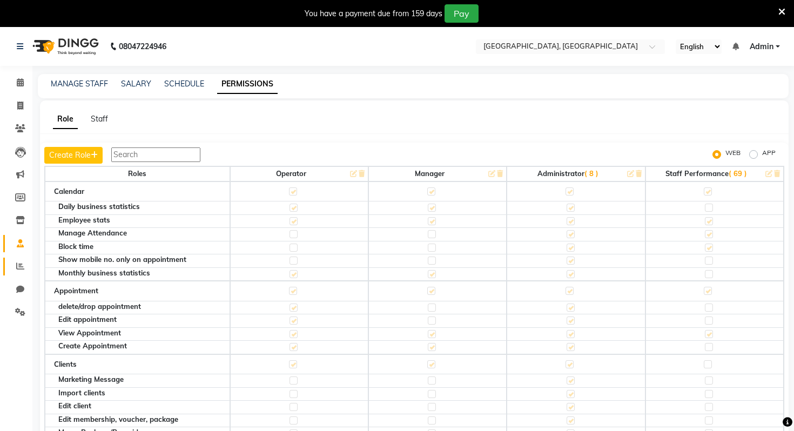
click at [22, 270] on span at bounding box center [20, 266] width 19 height 12
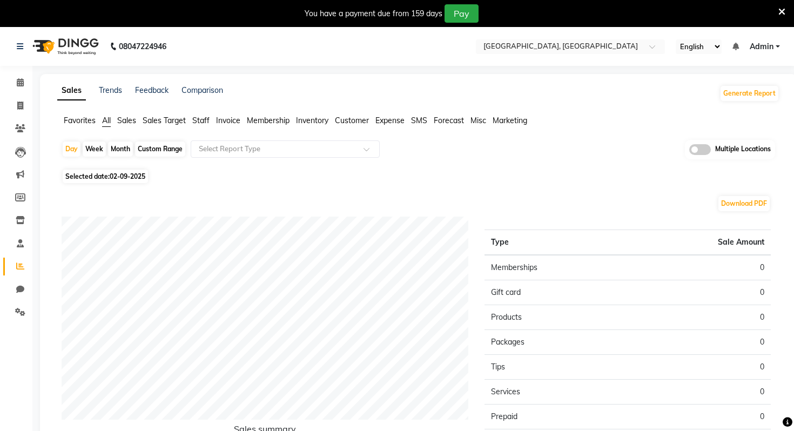
click at [25, 210] on li "Inventory" at bounding box center [16, 220] width 32 height 23
click at [18, 220] on icon at bounding box center [20, 220] width 9 height 8
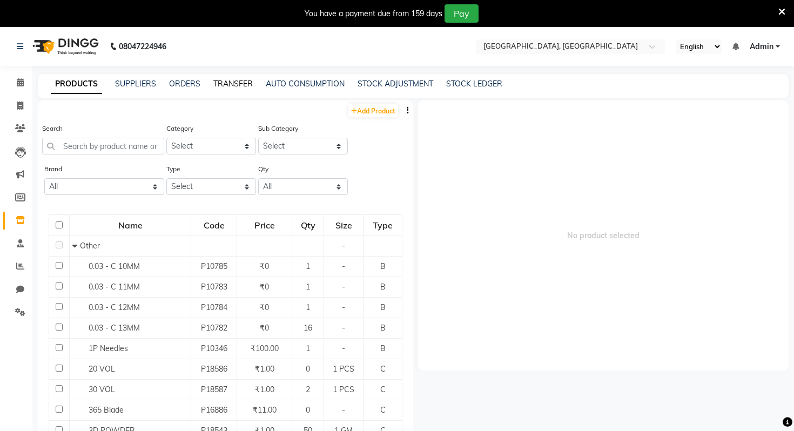
click at [243, 82] on link "TRANSFER" at bounding box center [232, 84] width 39 height 10
select select "sender"
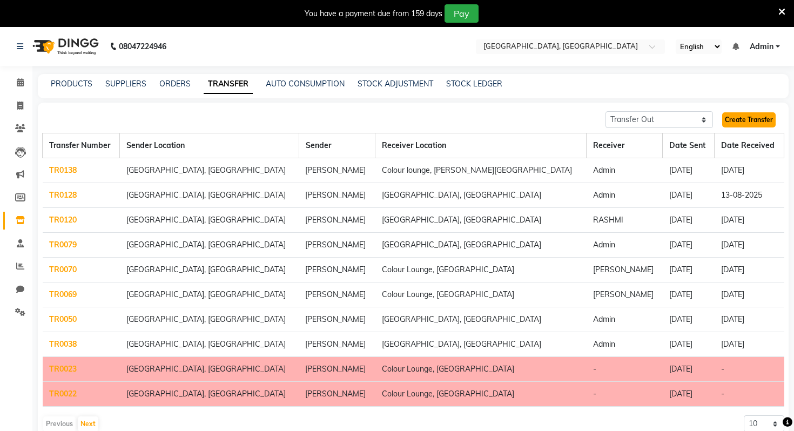
click at [764, 122] on link "Create Transfer" at bounding box center [748, 119] width 53 height 15
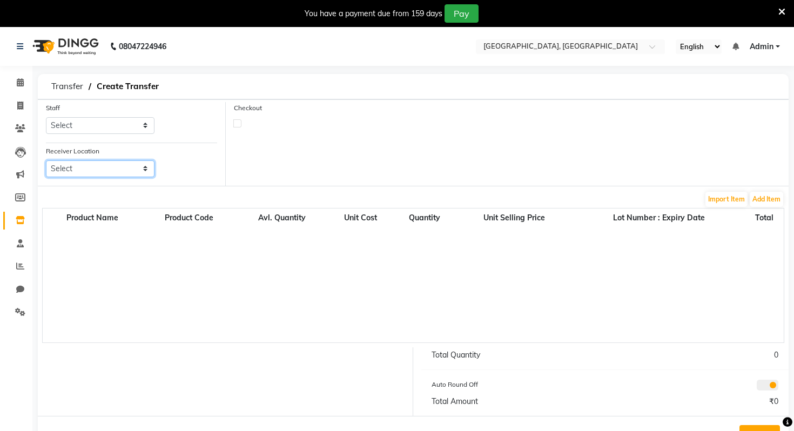
click at [116, 165] on select "Select Colour Lounge, Kabir Park Colour Lounge, Lawrence Road Colour Lounge Aca…" at bounding box center [100, 168] width 109 height 17
click at [124, 107] on div "Staff Select Admin ANSH ARORA HARMAN KAUR VIRDI JYOTSNA Kabir Park Institute KO…" at bounding box center [100, 118] width 109 height 32
click at [124, 120] on select "Select Admin ANSH ARORA HARMAN KAUR VIRDI JYOTSNA Kabir Park Institute KOMAL AR…" at bounding box center [100, 125] width 109 height 17
select select "72670"
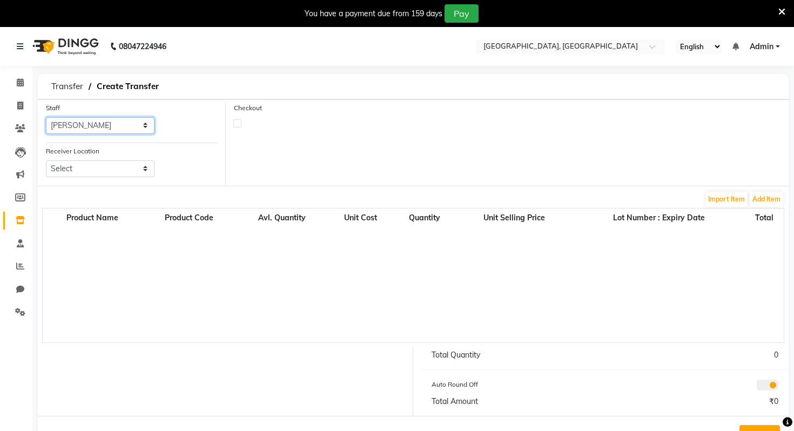
click at [46, 117] on select "Select Admin ANSH ARORA HARMAN KAUR VIRDI JYOTSNA Kabir Park Institute KOMAL AR…" at bounding box center [100, 125] width 109 height 17
click at [85, 160] on select "Select Colour Lounge, Kabir Park Colour Lounge, Lawrence Road Colour Lounge Aca…" at bounding box center [100, 168] width 109 height 17
click at [18, 301] on li "Settings" at bounding box center [16, 312] width 32 height 23
click at [18, 314] on icon at bounding box center [20, 312] width 10 height 8
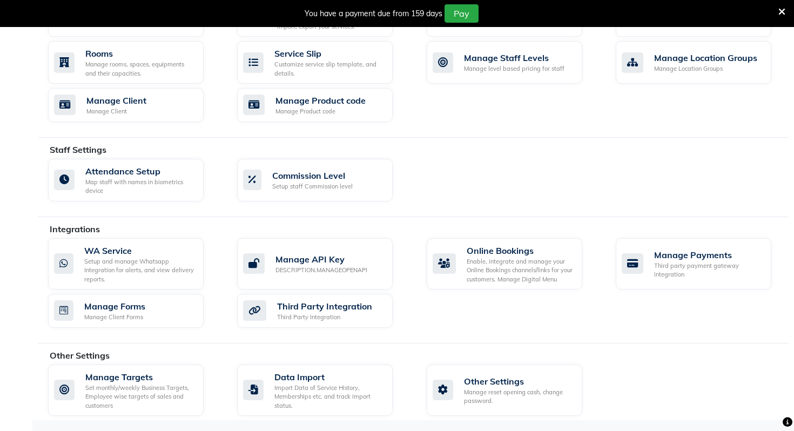
scroll to position [484, 0]
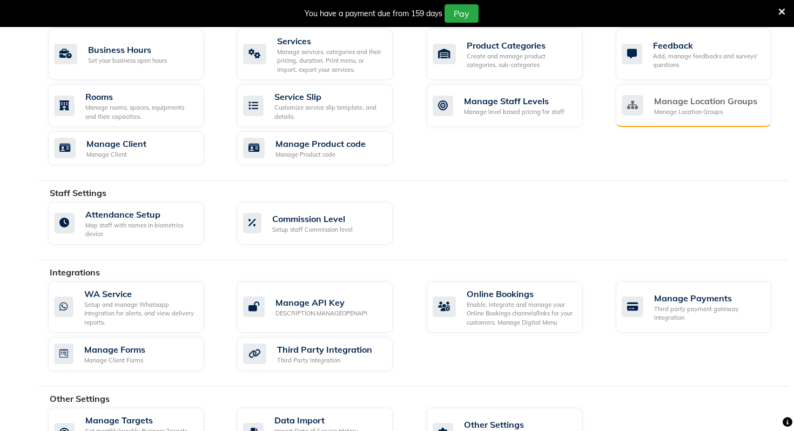
click at [698, 110] on div "Manage Location Groups" at bounding box center [705, 111] width 103 height 9
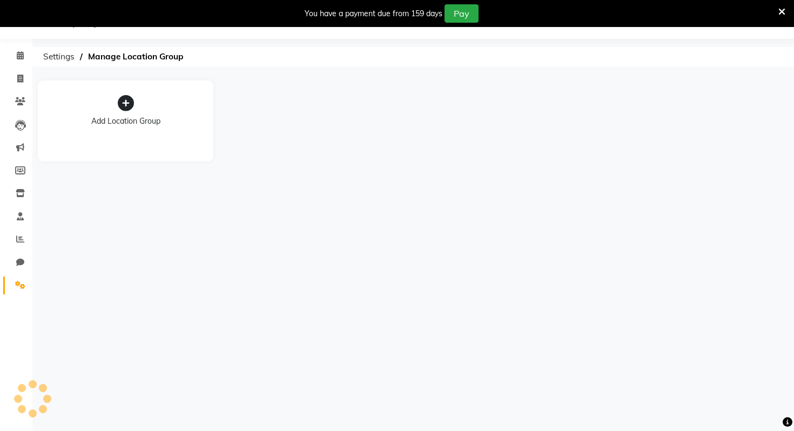
scroll to position [27, 0]
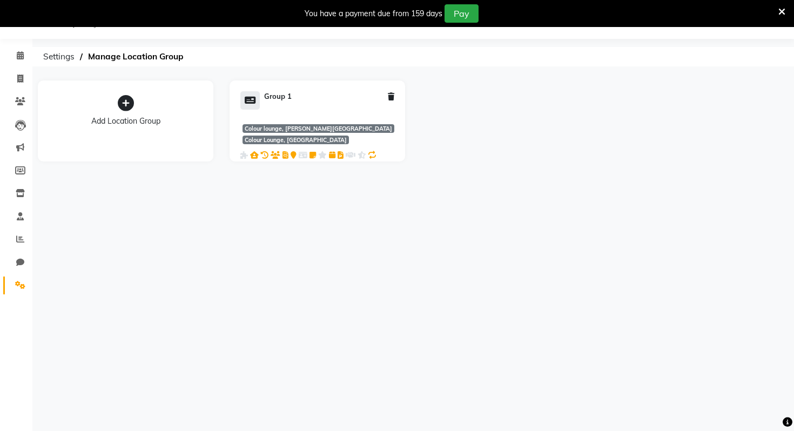
click at [275, 87] on div "Group 1 Colour lounge, Lawrence Road Colour Lounge, Ranjit Avenue + 3" at bounding box center [318, 125] width 176 height 91
click at [277, 97] on div "Group 1" at bounding box center [278, 96] width 28 height 11
select select "3440"
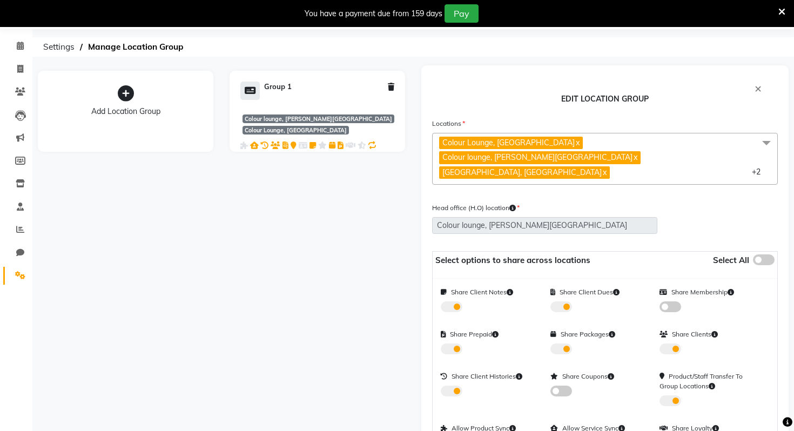
scroll to position [0, 0]
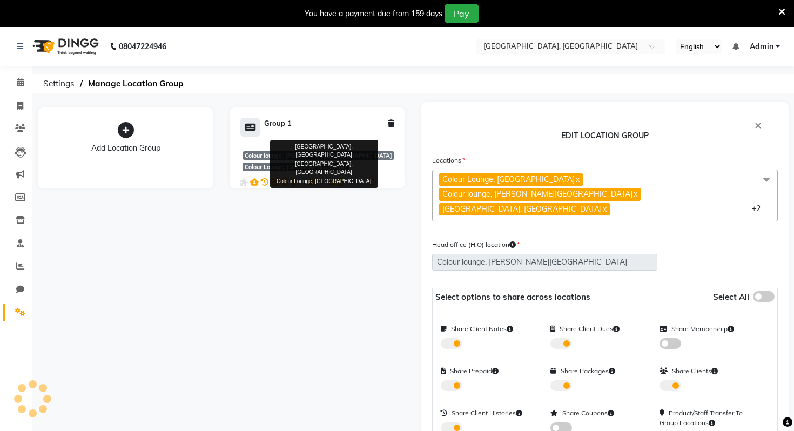
click at [396, 154] on span "+ 3" at bounding box center [402, 155] width 12 height 9
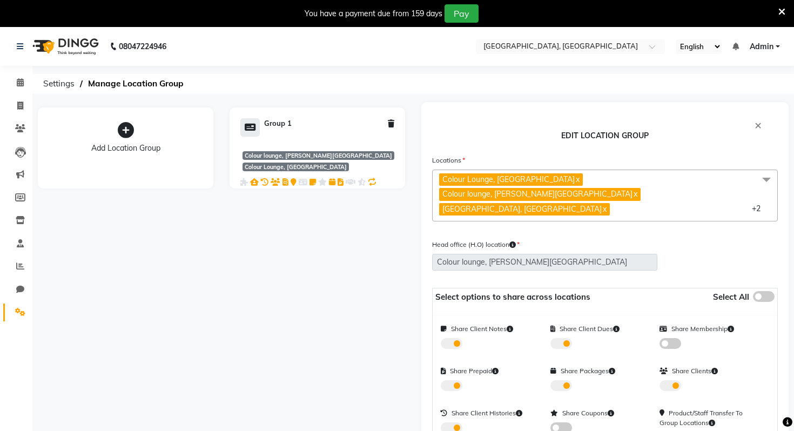
click at [294, 117] on div "Group 1 Colour lounge, Lawrence Road Colour Lounge, Ranjit Avenue + 3" at bounding box center [318, 152] width 176 height 91
click at [283, 120] on div "Group 1" at bounding box center [278, 123] width 28 height 11
select select "3440"
click at [717, 191] on span "Colour Lounge, Kabir Park x Colour lounge, Lawrence Road x Colour Lounge academ…" at bounding box center [605, 196] width 346 height 52
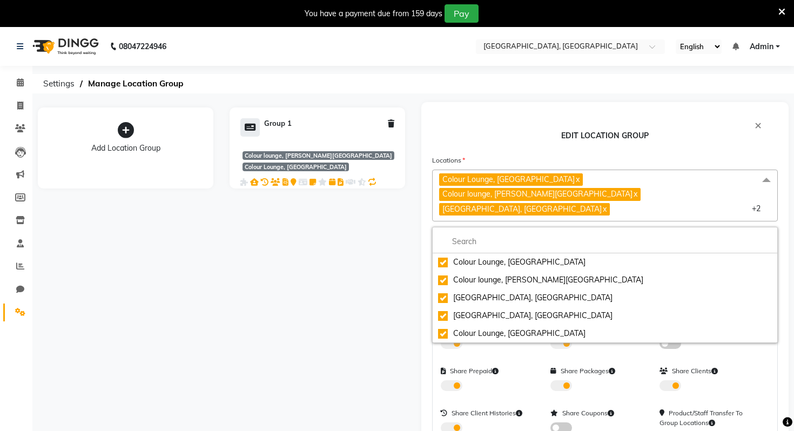
click at [703, 188] on span "Colour Lounge, Kabir Park x Colour lounge, Lawrence Road x Colour Lounge academ…" at bounding box center [605, 196] width 346 height 52
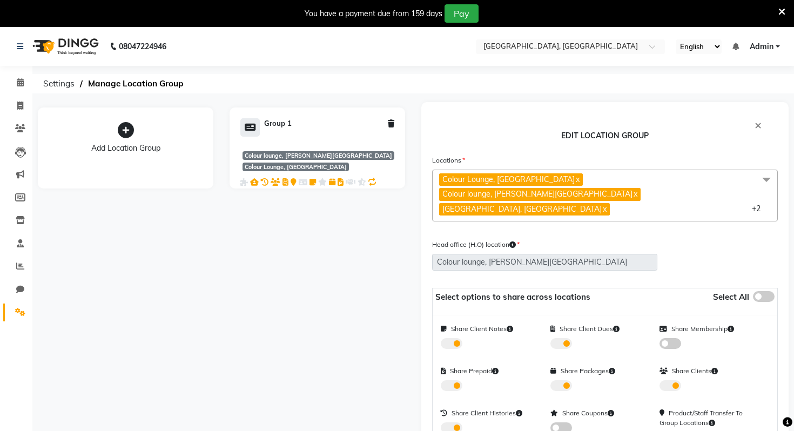
click at [582, 133] on p "EDIT LOCATION GROUP" at bounding box center [605, 138] width 346 height 16
click at [23, 86] on span at bounding box center [20, 83] width 19 height 12
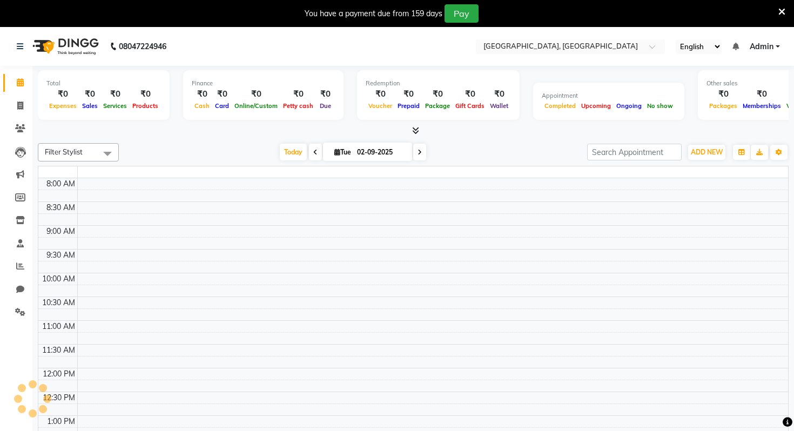
scroll to position [286, 0]
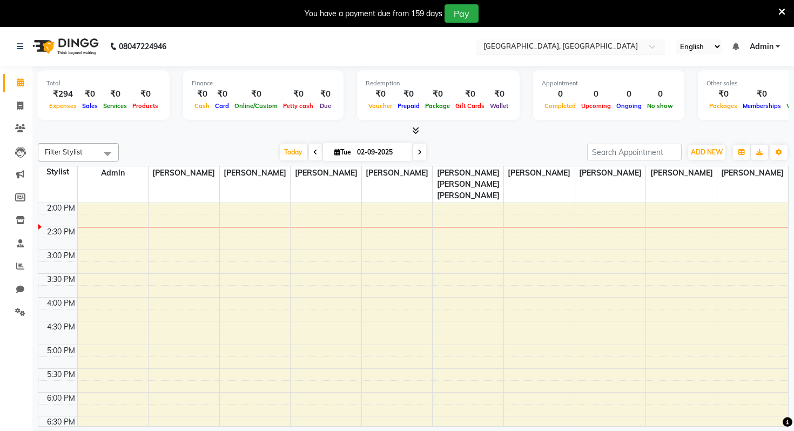
click at [576, 51] on input "text" at bounding box center [559, 47] width 157 height 11
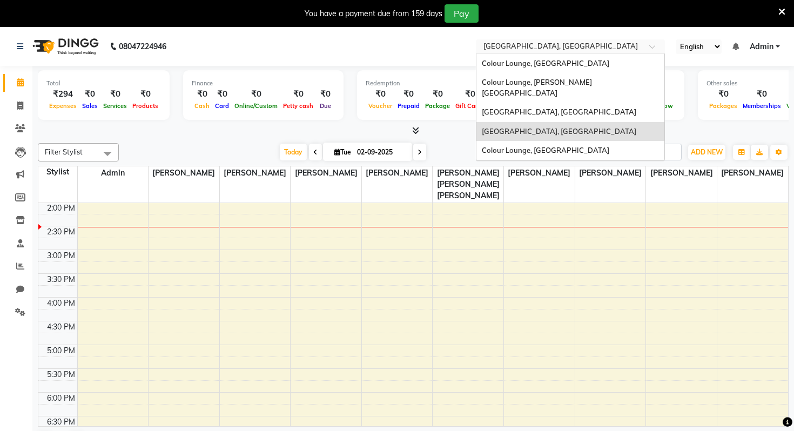
click at [558, 61] on span "Colour Lounge, Kabir Park" at bounding box center [545, 63] width 127 height 9
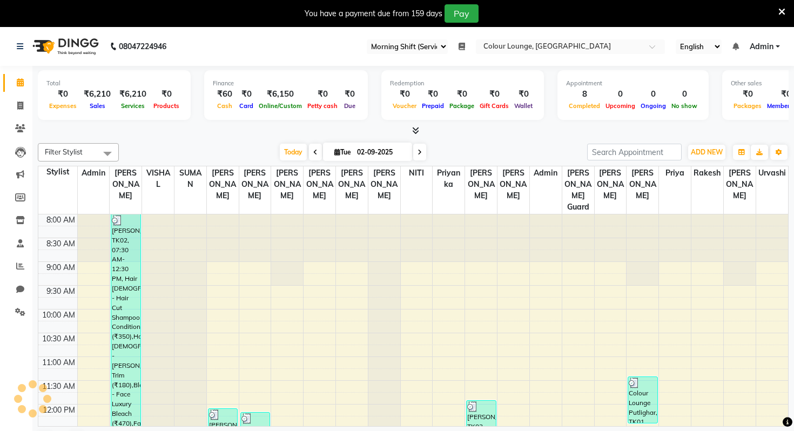
select select "75"
click at [13, 238] on span at bounding box center [20, 244] width 19 height 12
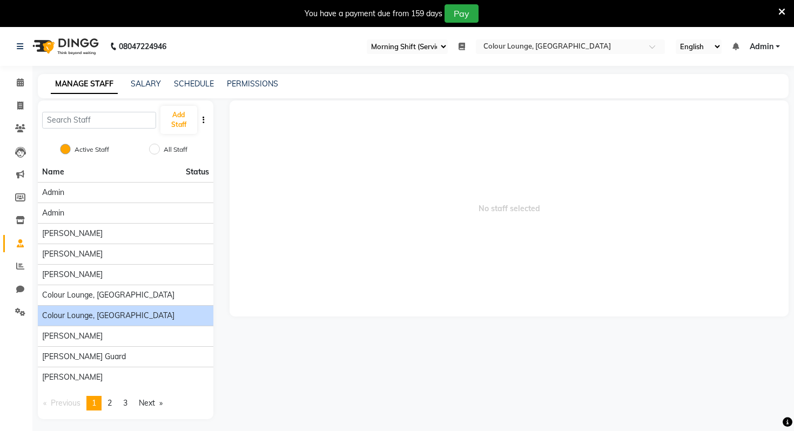
scroll to position [27, 0]
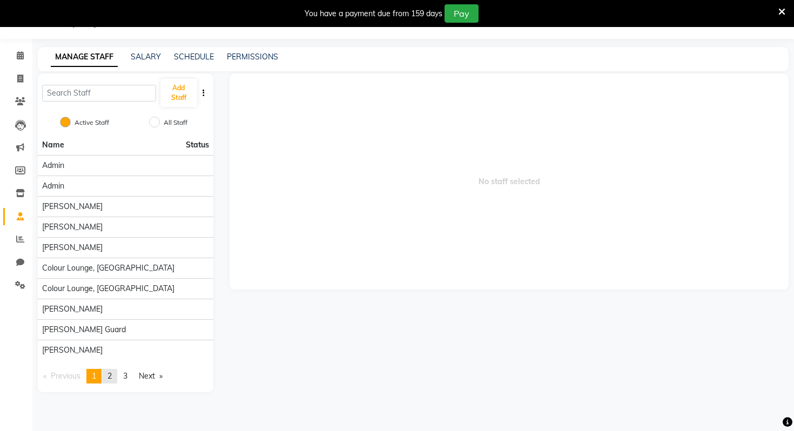
click at [112, 376] on span "2" at bounding box center [109, 376] width 4 height 10
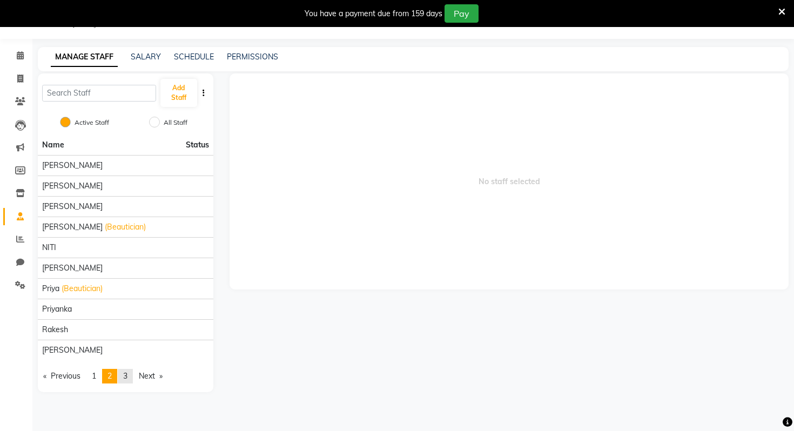
click at [133, 373] on link "page 3" at bounding box center [125, 376] width 15 height 15
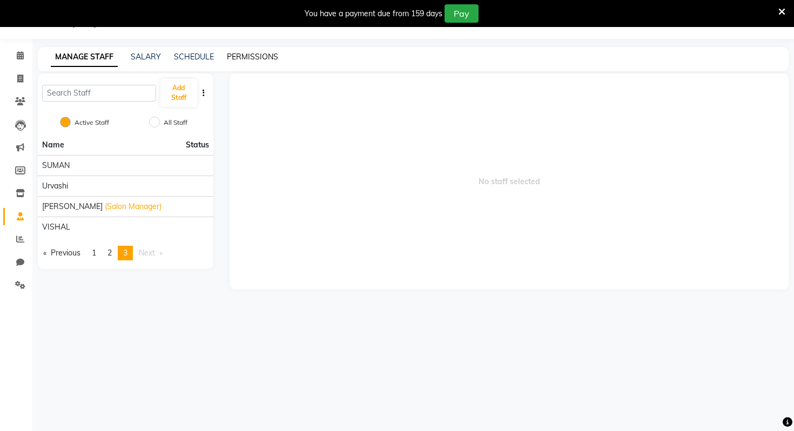
click at [253, 51] on div "PERMISSIONS" at bounding box center [252, 56] width 51 height 11
click at [254, 56] on link "PERMISSIONS" at bounding box center [252, 57] width 51 height 10
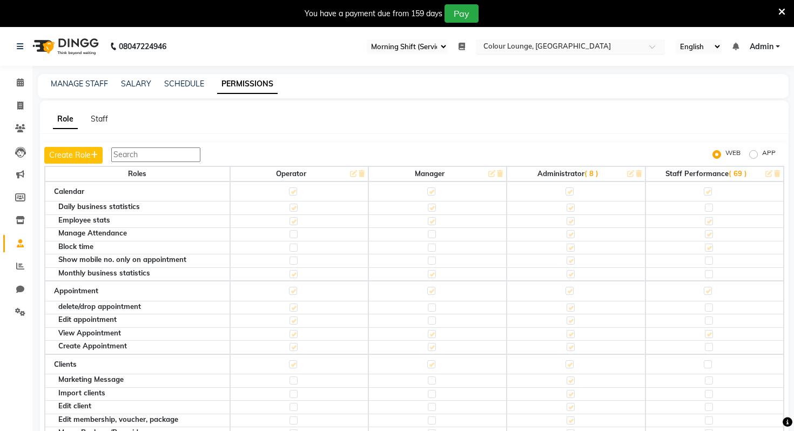
click at [538, 45] on input "text" at bounding box center [559, 47] width 157 height 11
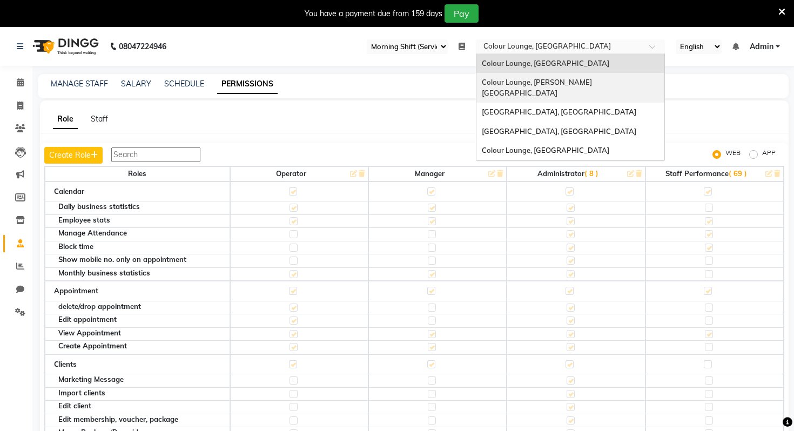
click at [541, 86] on span "Colour Lounge, [PERSON_NAME][GEOGRAPHIC_DATA]" at bounding box center [537, 87] width 110 height 19
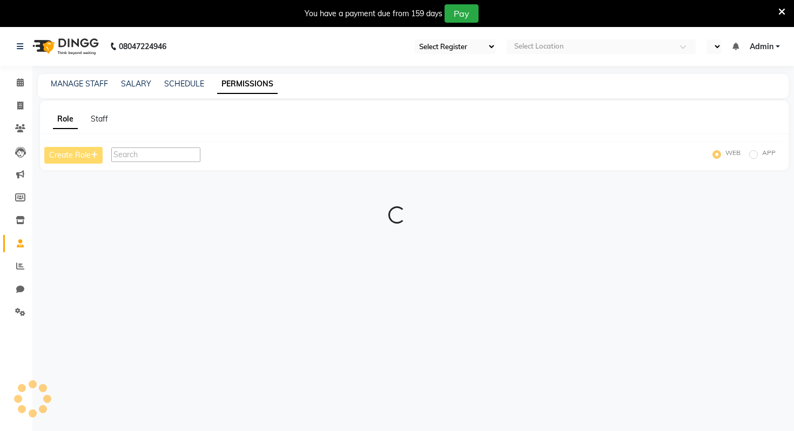
select select "75"
select select "en"
select select "75"
select select "en"
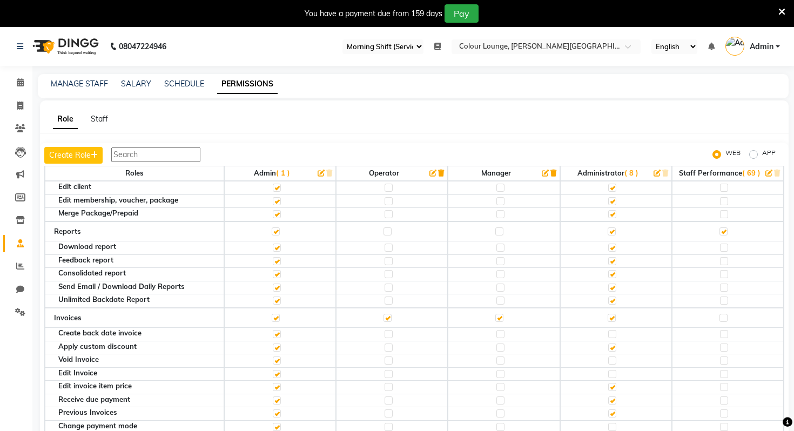
scroll to position [312, 0]
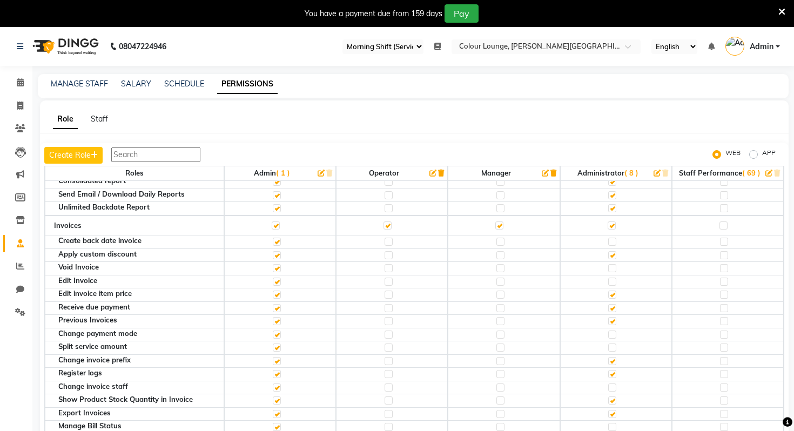
click at [126, 148] on input "text" at bounding box center [155, 154] width 89 height 15
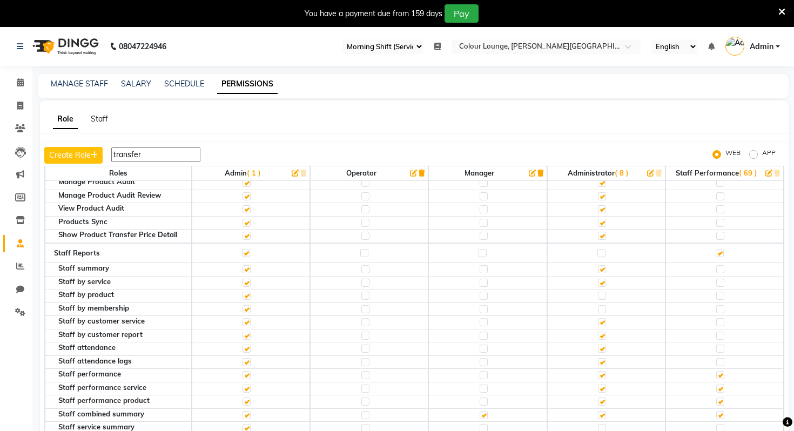
scroll to position [356, 0]
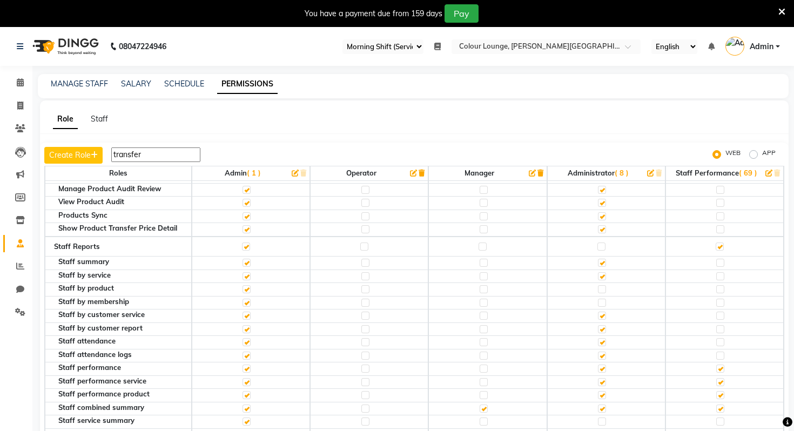
type input "transfer"
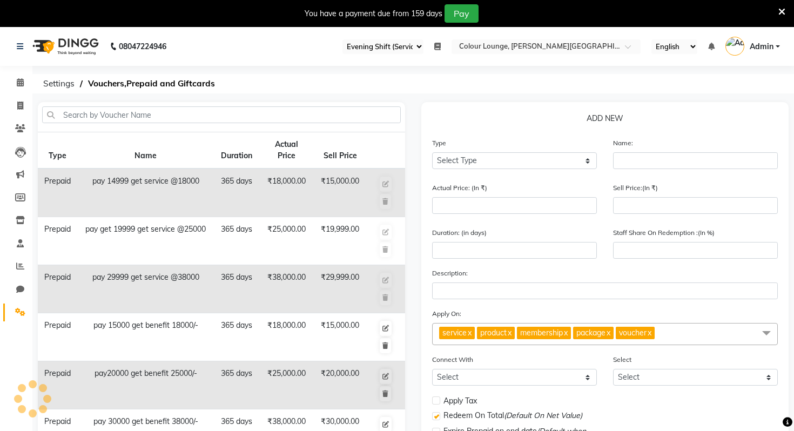
select select "71"
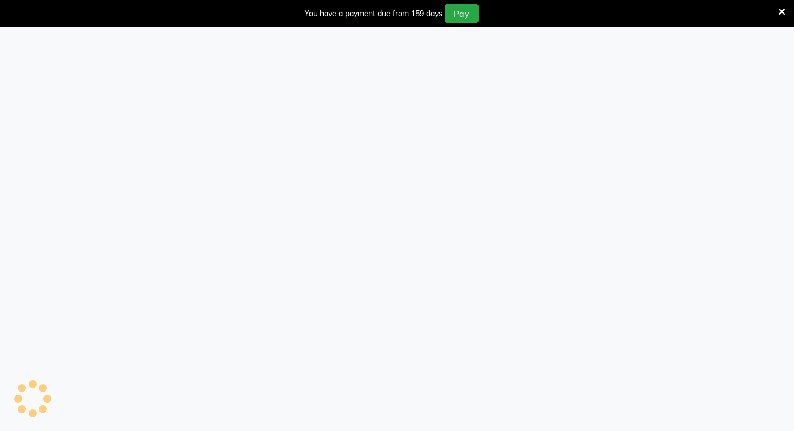
select select "71"
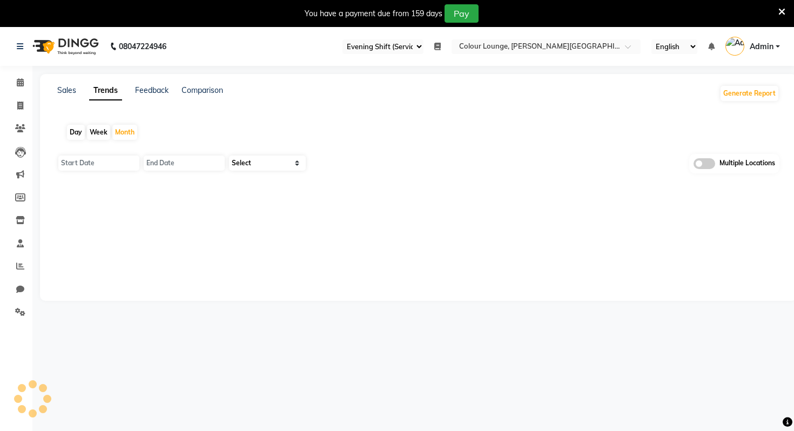
type input "[DATE]"
select select "by_client"
click at [24, 318] on span at bounding box center [20, 312] width 19 height 12
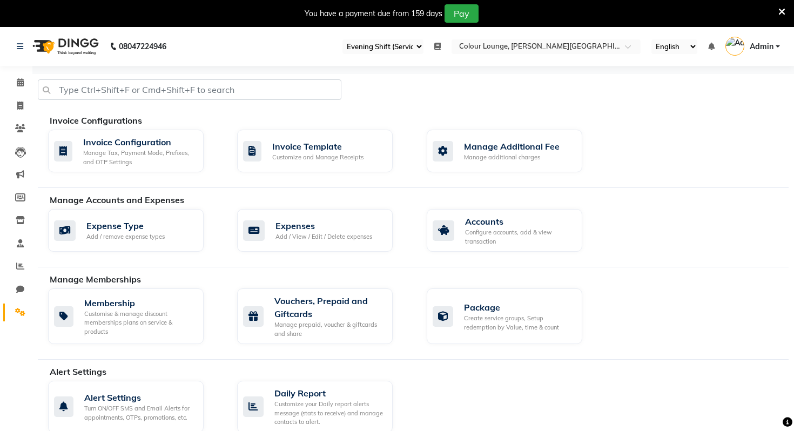
click at [764, 45] on span "Admin" at bounding box center [762, 46] width 24 height 11
click at [720, 107] on link "Sign out" at bounding box center [724, 104] width 99 height 17
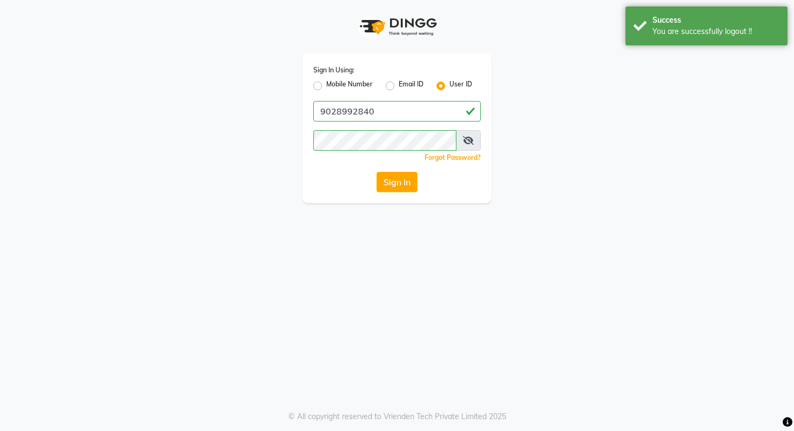
click at [326, 85] on label "Mobile Number" at bounding box center [349, 85] width 46 height 13
click at [326, 85] on input "Mobile Number" at bounding box center [329, 82] width 7 height 7
radio input "true"
radio input "false"
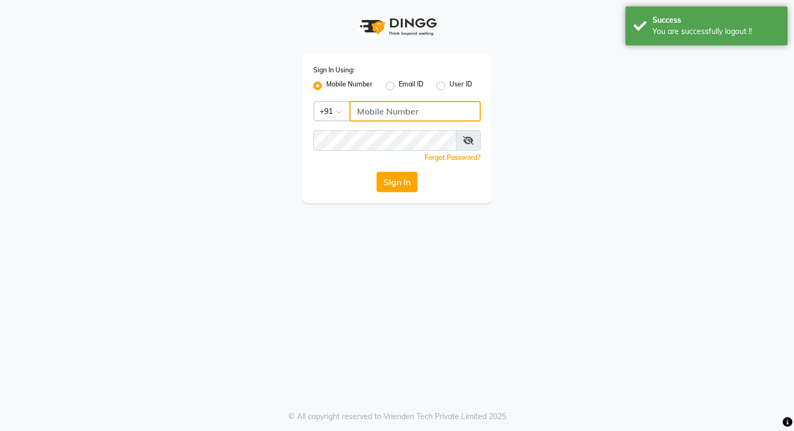
click at [388, 106] on input "Username" at bounding box center [414, 111] width 131 height 21
type input "9028992840"
click at [408, 167] on div "Sign In Using: Mobile Number Email ID User ID Country Code × [PHONE_NUMBER] Rem…" at bounding box center [396, 128] width 189 height 150
click at [408, 176] on button "Sign In" at bounding box center [396, 182] width 41 height 21
